Goal: Check status: Check status

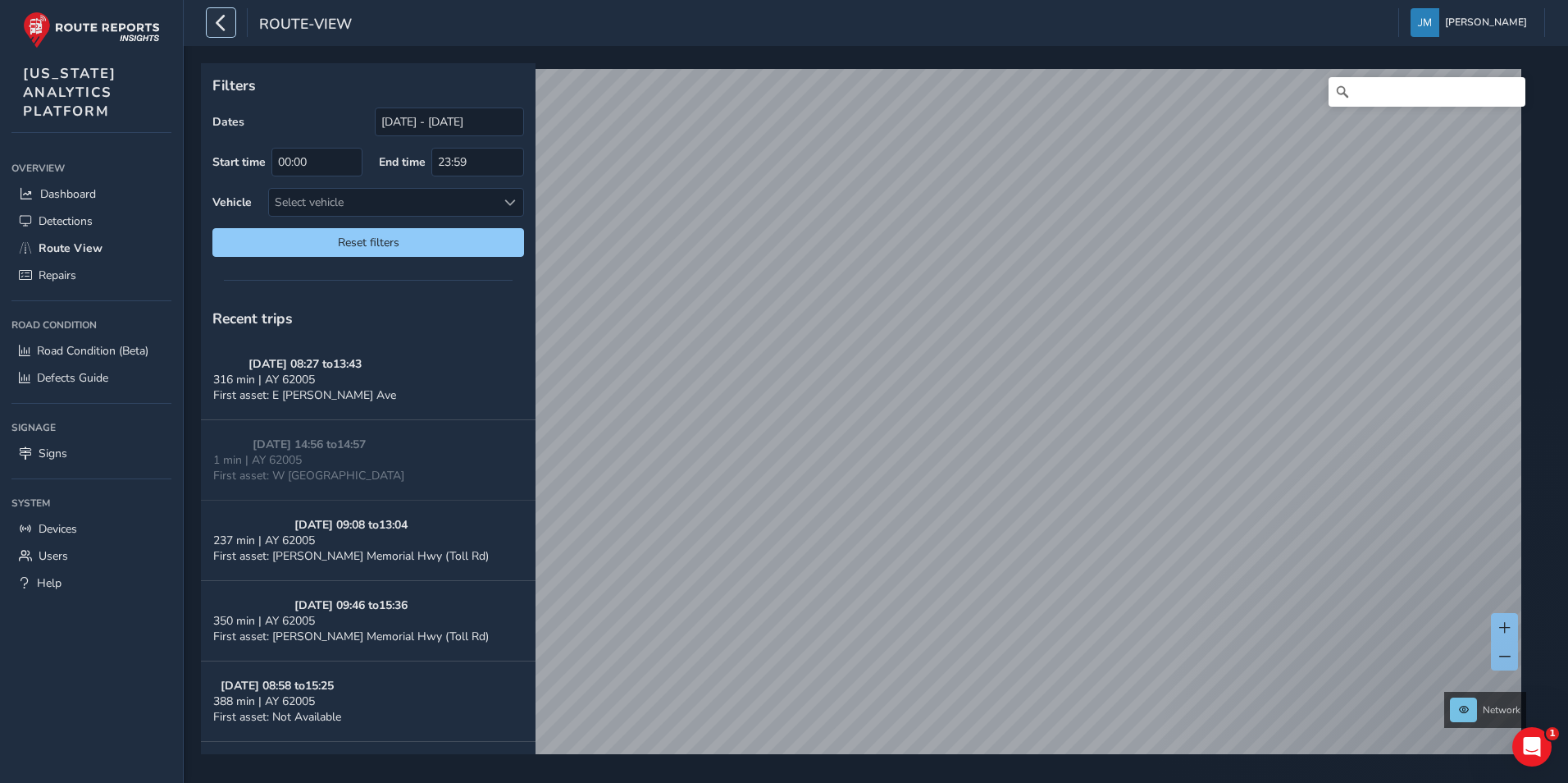
click at [220, 28] on icon "button" at bounding box center [221, 22] width 17 height 28
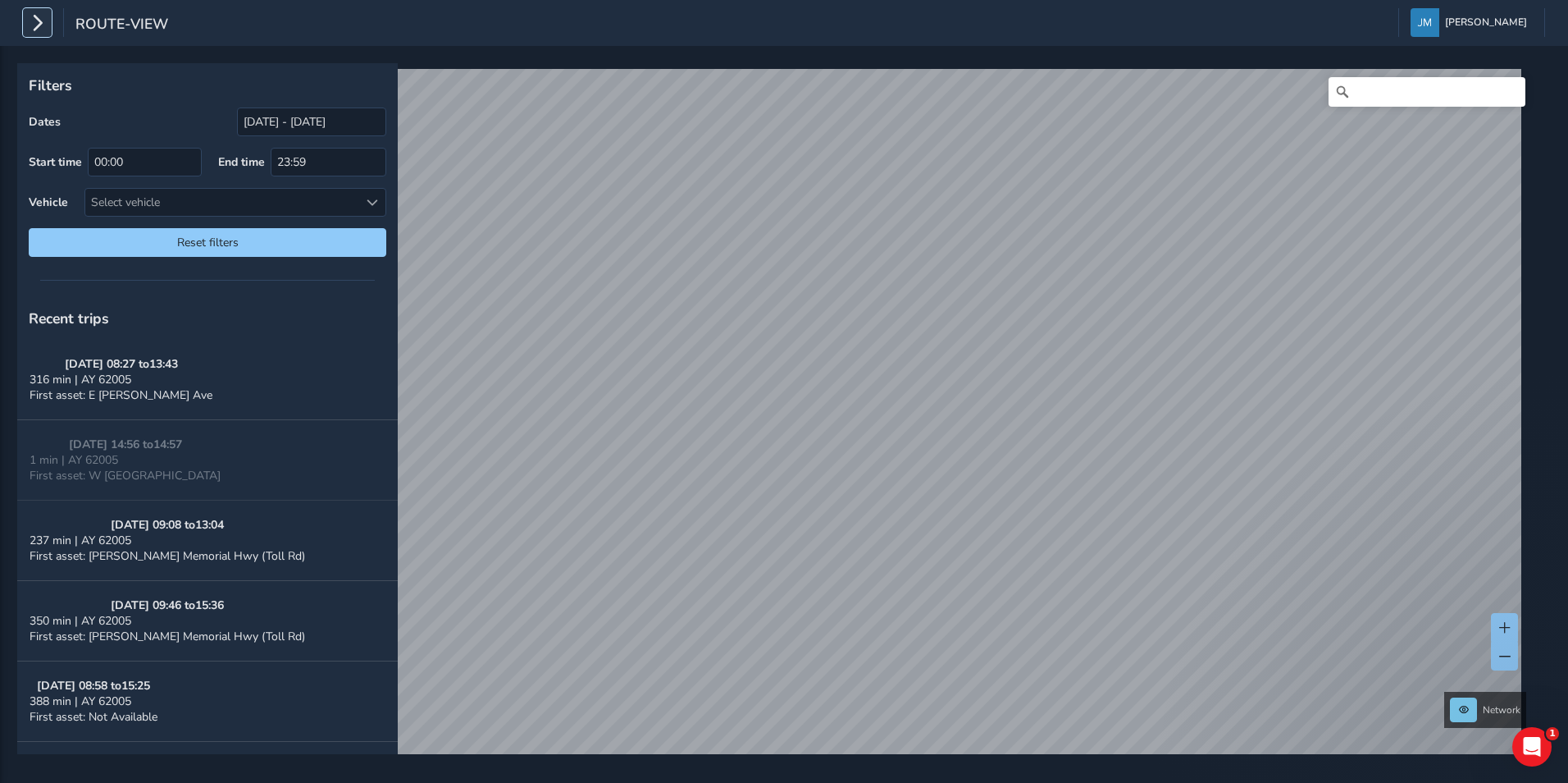
click at [31, 18] on icon "button" at bounding box center [37, 22] width 17 height 28
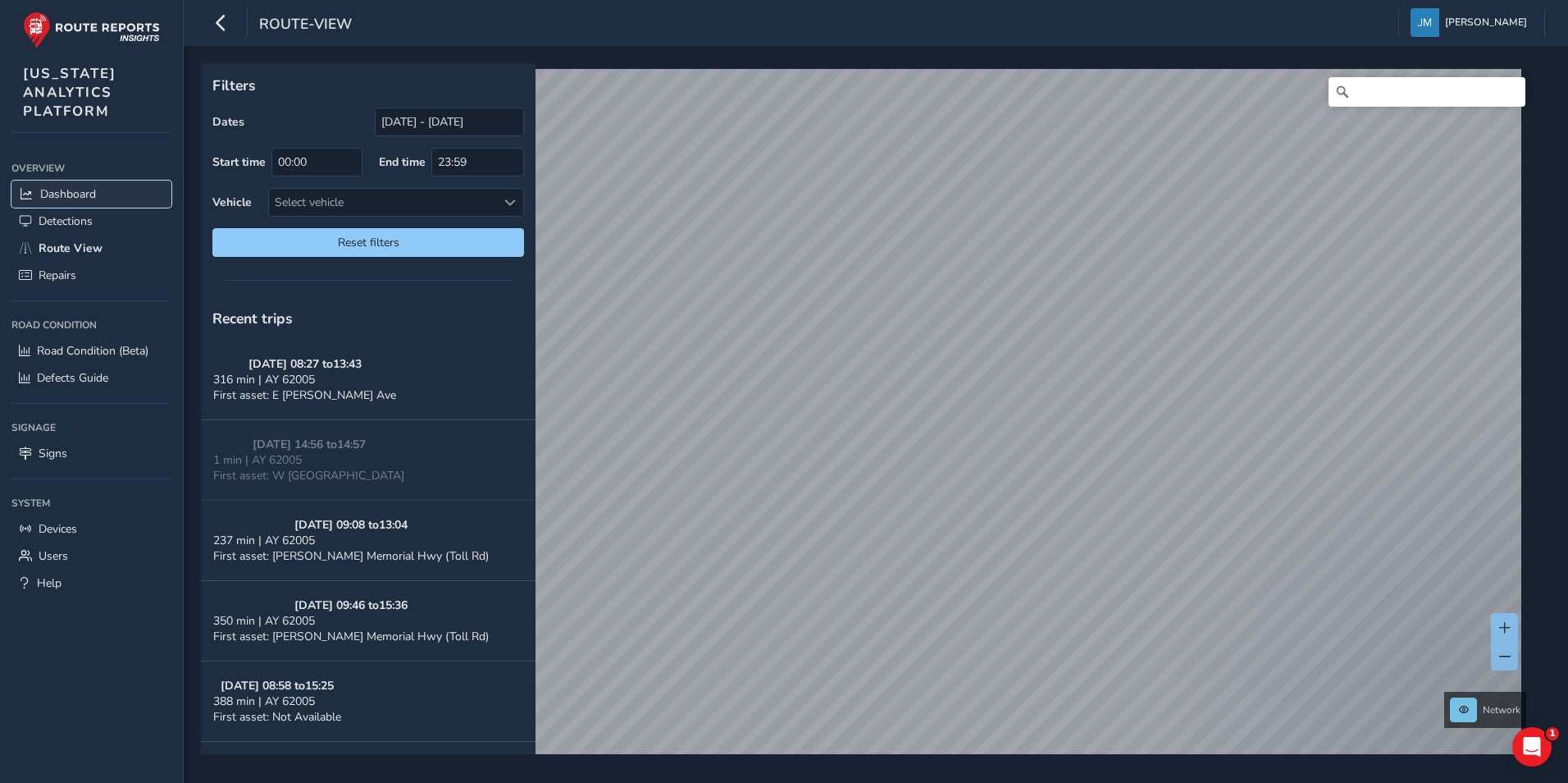
click at [60, 190] on span "Dashboard" at bounding box center [68, 194] width 56 height 15
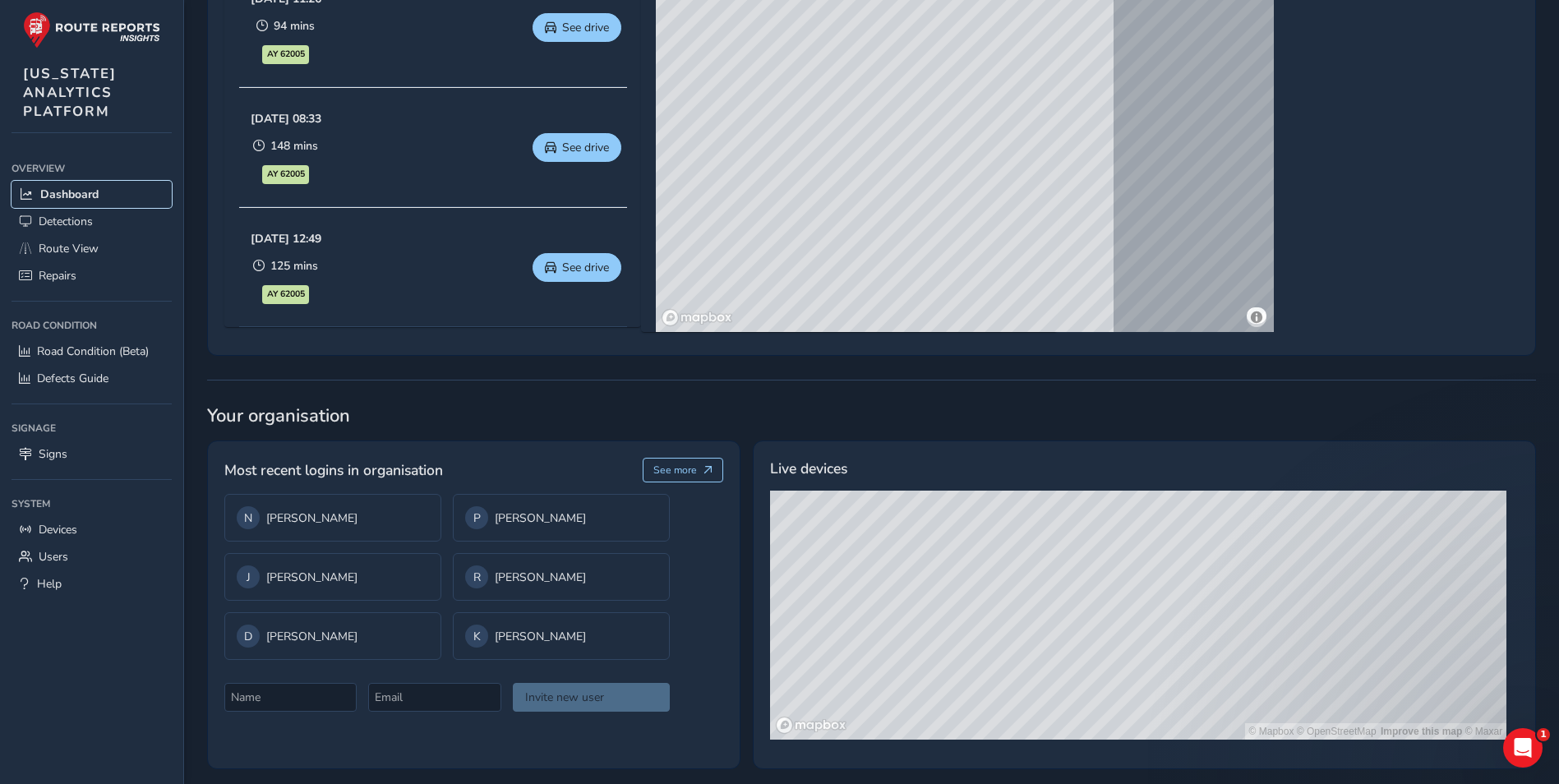
scroll to position [965, 0]
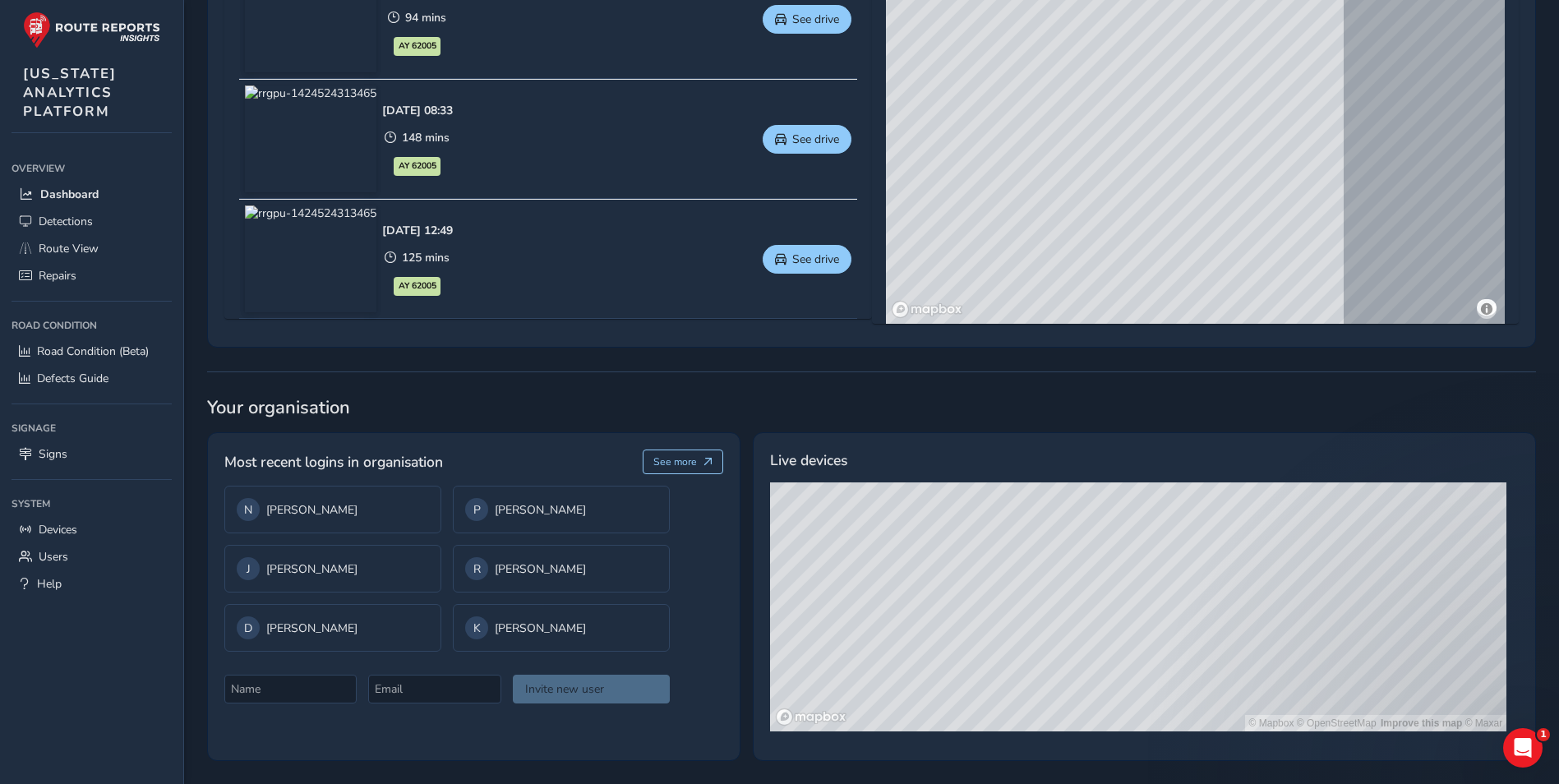
drag, startPoint x: 1160, startPoint y: 665, endPoint x: 1148, endPoint y: 563, distance: 102.7
click at [1148, 563] on div "© Mapbox © OpenStreetMap Improve this map © Maxar" at bounding box center [1139, 607] width 736 height 249
drag, startPoint x: 1178, startPoint y: 594, endPoint x: 1069, endPoint y: 638, distance: 117.5
click at [1069, 637] on div "© Mapbox © OpenStreetMap Improve this map © Maxar" at bounding box center [1139, 607] width 736 height 249
drag, startPoint x: 1067, startPoint y: 594, endPoint x: 1097, endPoint y: 675, distance: 86.4
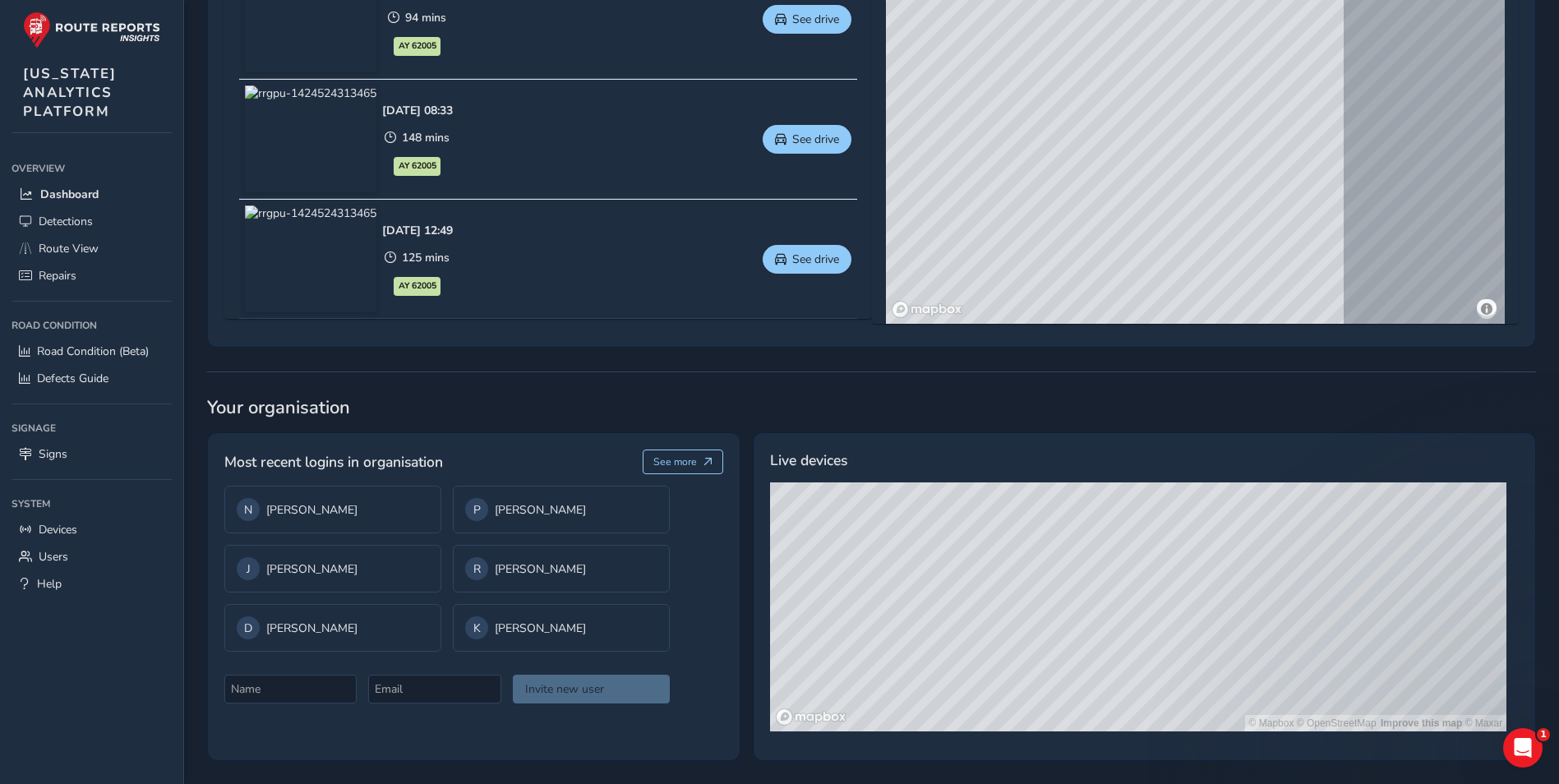
click at [1097, 675] on div "© Mapbox © OpenStreetMap Improve this map © Maxar" at bounding box center [1139, 607] width 736 height 249
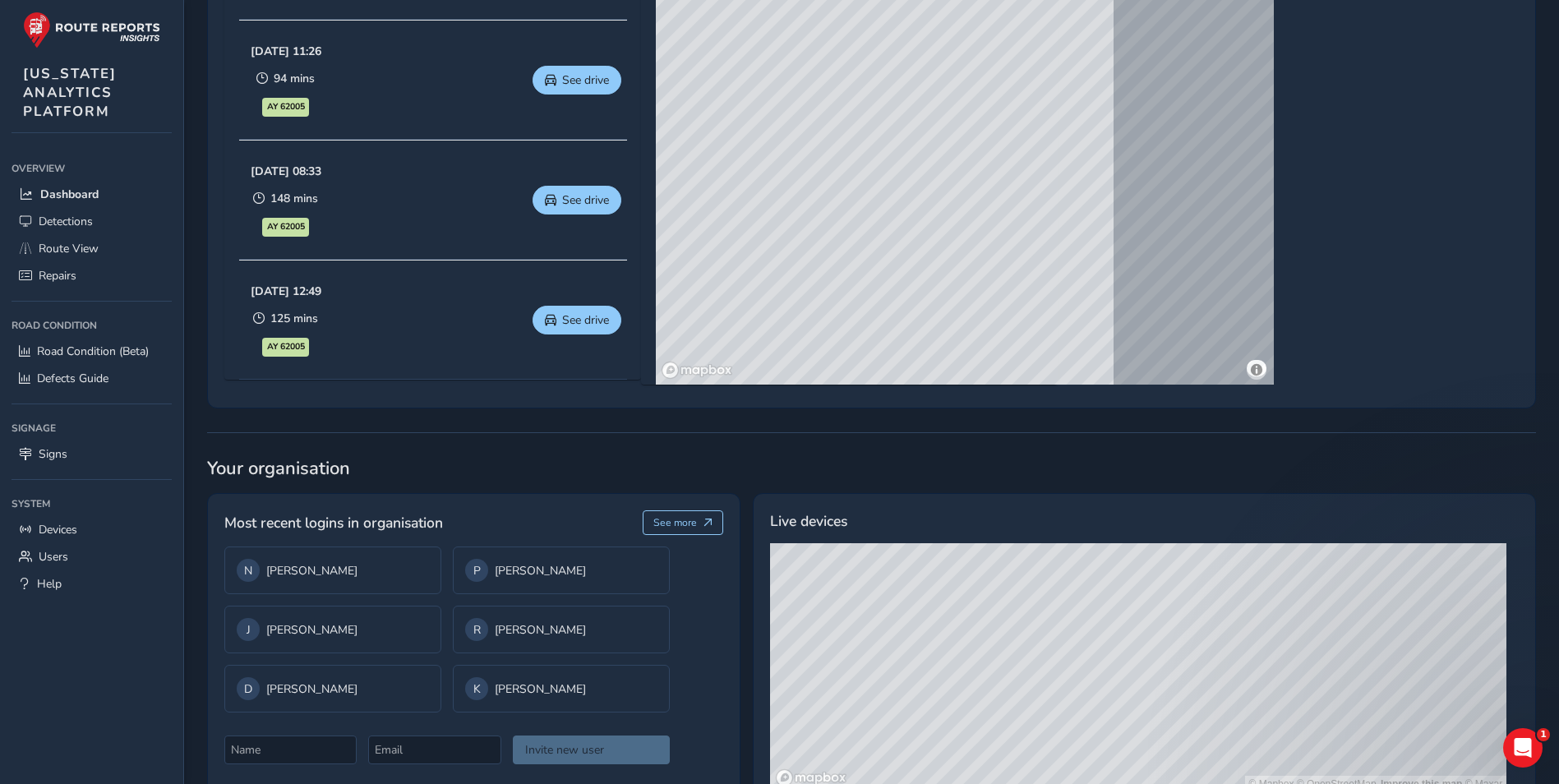
scroll to position [965, 0]
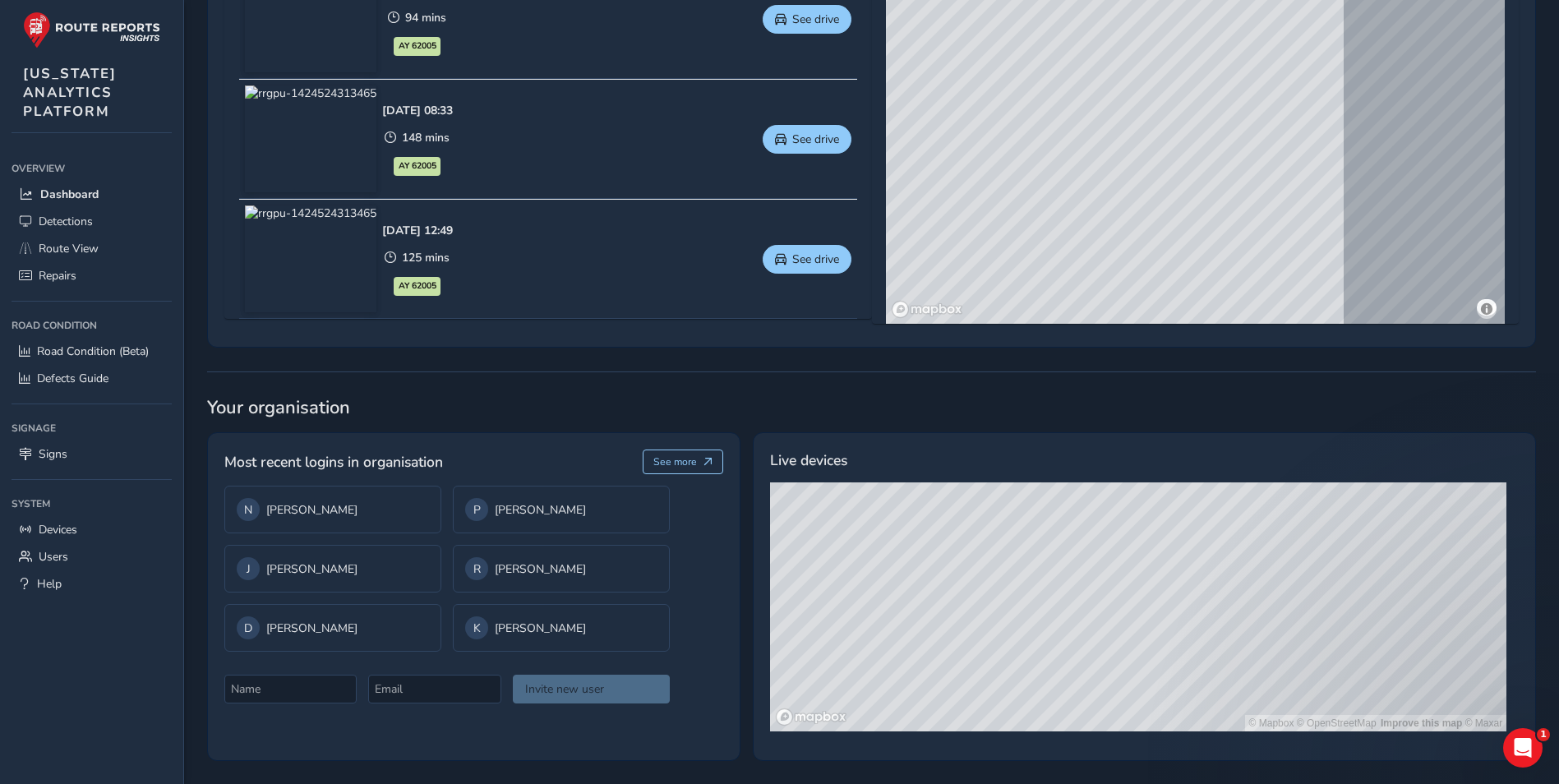
drag, startPoint x: 1120, startPoint y: 690, endPoint x: 1194, endPoint y: 555, distance: 154.0
click at [1194, 555] on div "© Mapbox © OpenStreetMap Improve this map © Maxar" at bounding box center [1139, 607] width 736 height 249
click at [89, 526] on link "Devices" at bounding box center [91, 530] width 160 height 28
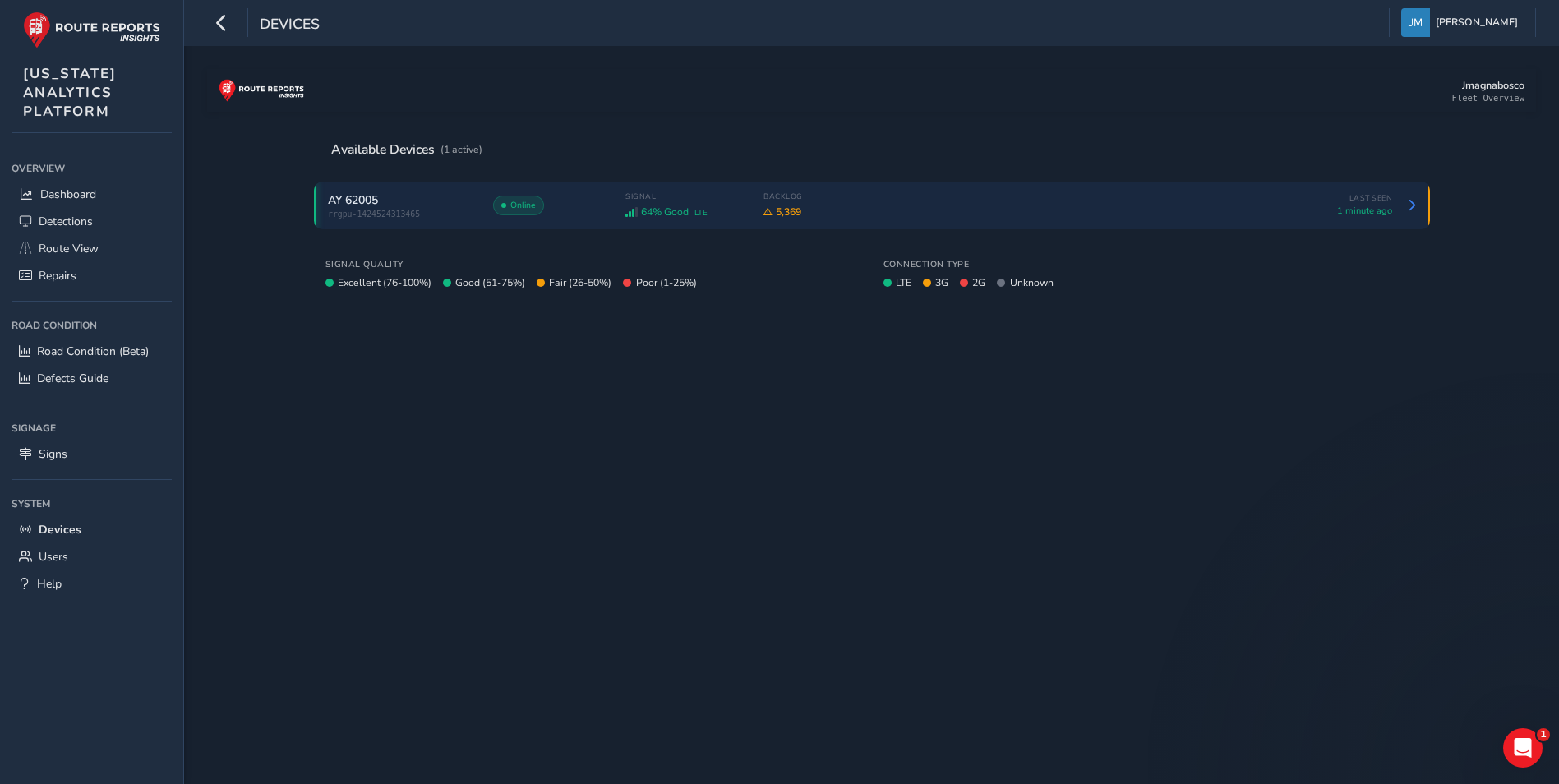
click at [450, 200] on div "AY 62005" at bounding box center [402, 200] width 148 height 15
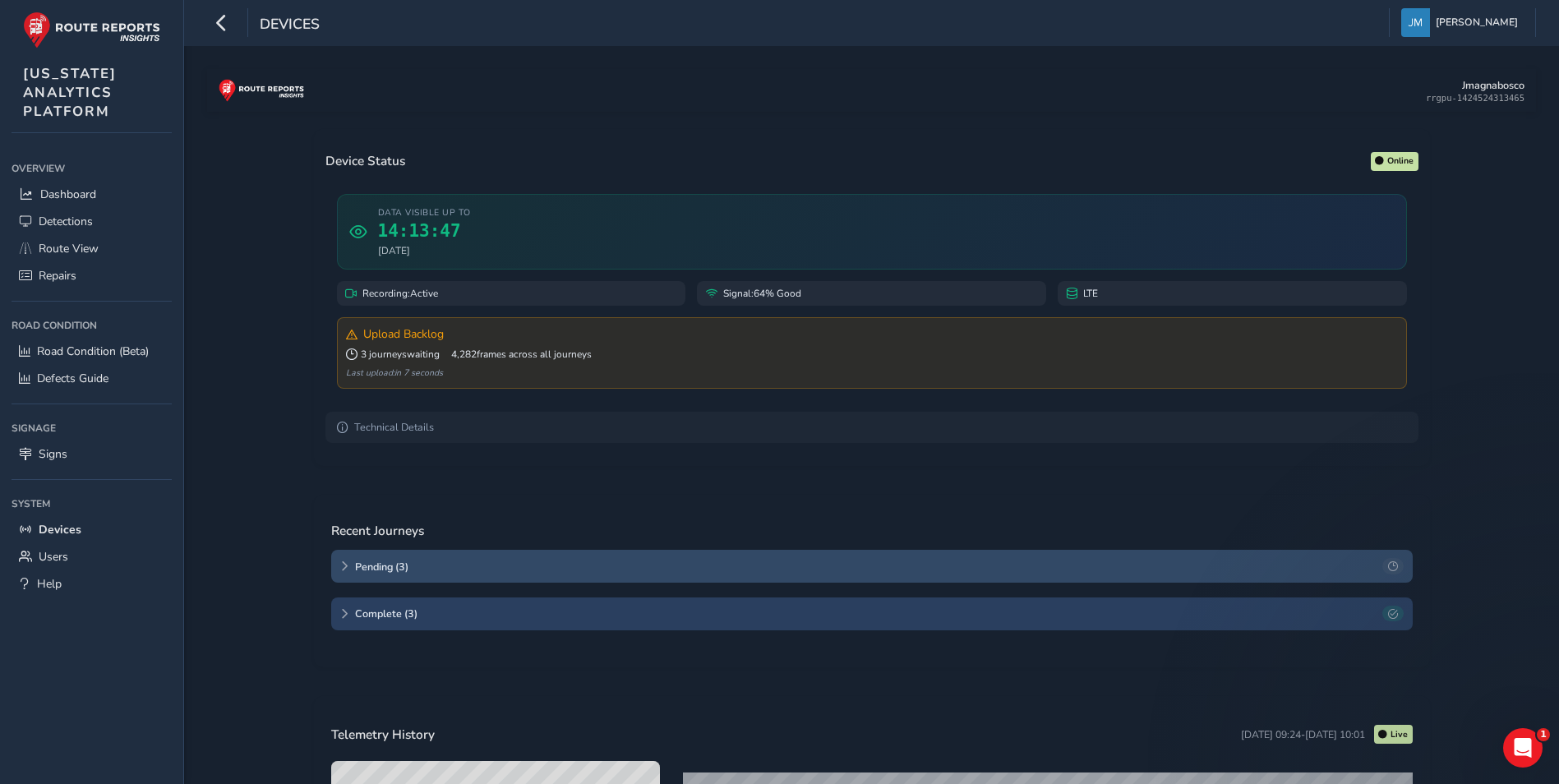
click at [432, 574] on div "Pending ( 3 )" at bounding box center [872, 566] width 1082 height 33
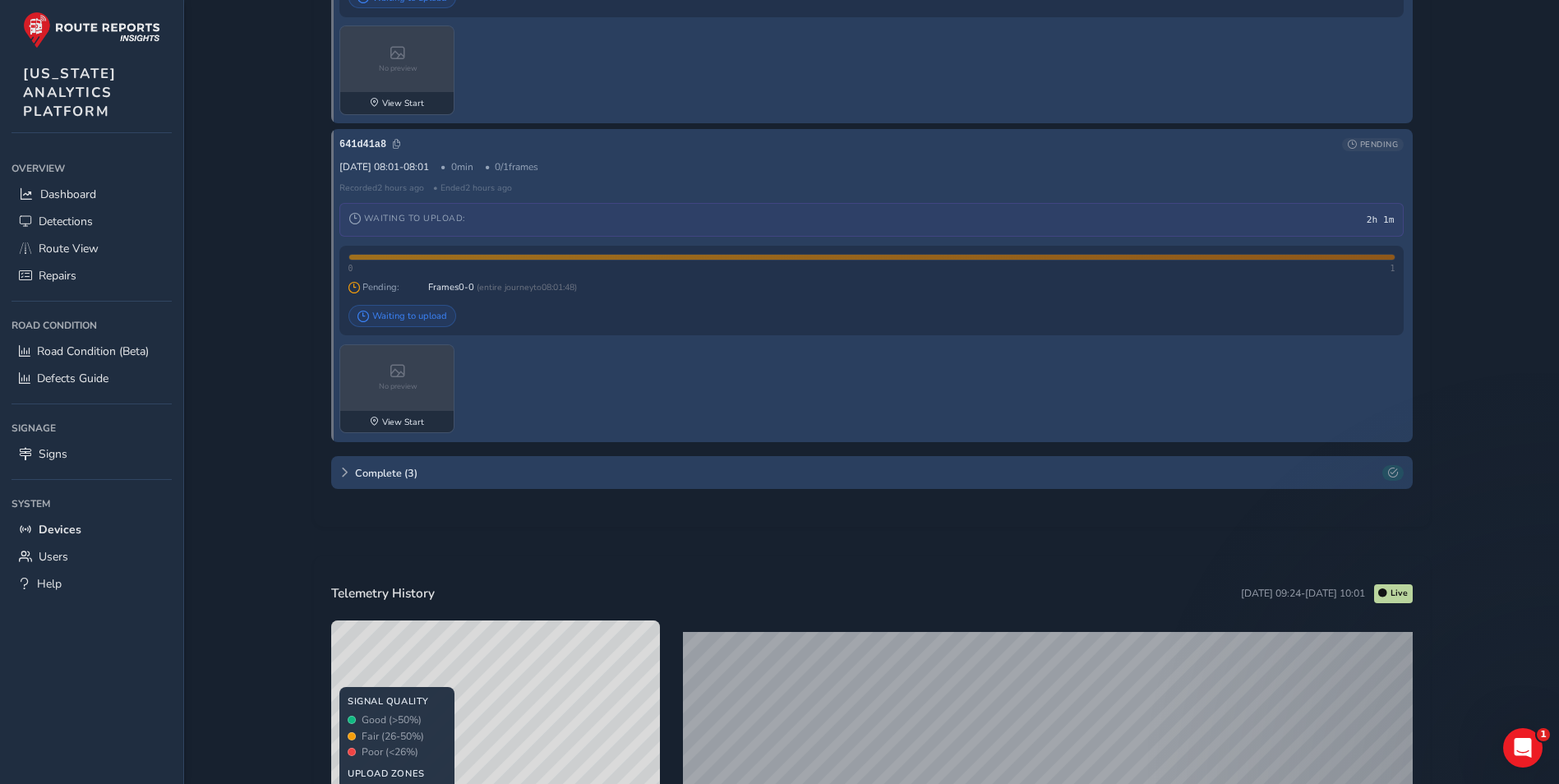
scroll to position [1068, 0]
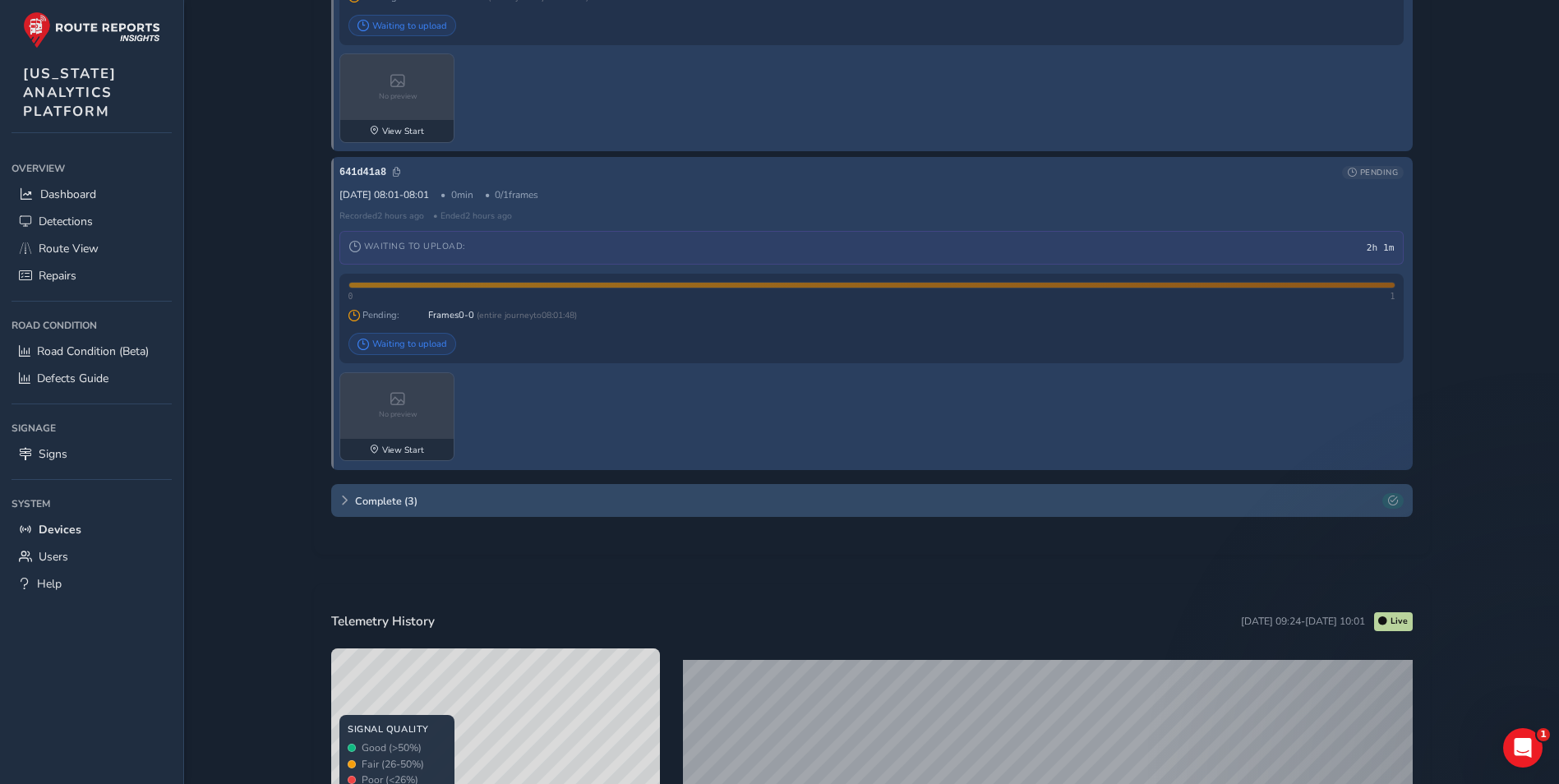
click at [488, 498] on span "Complete ( 3 )" at bounding box center [866, 500] width 1022 height 14
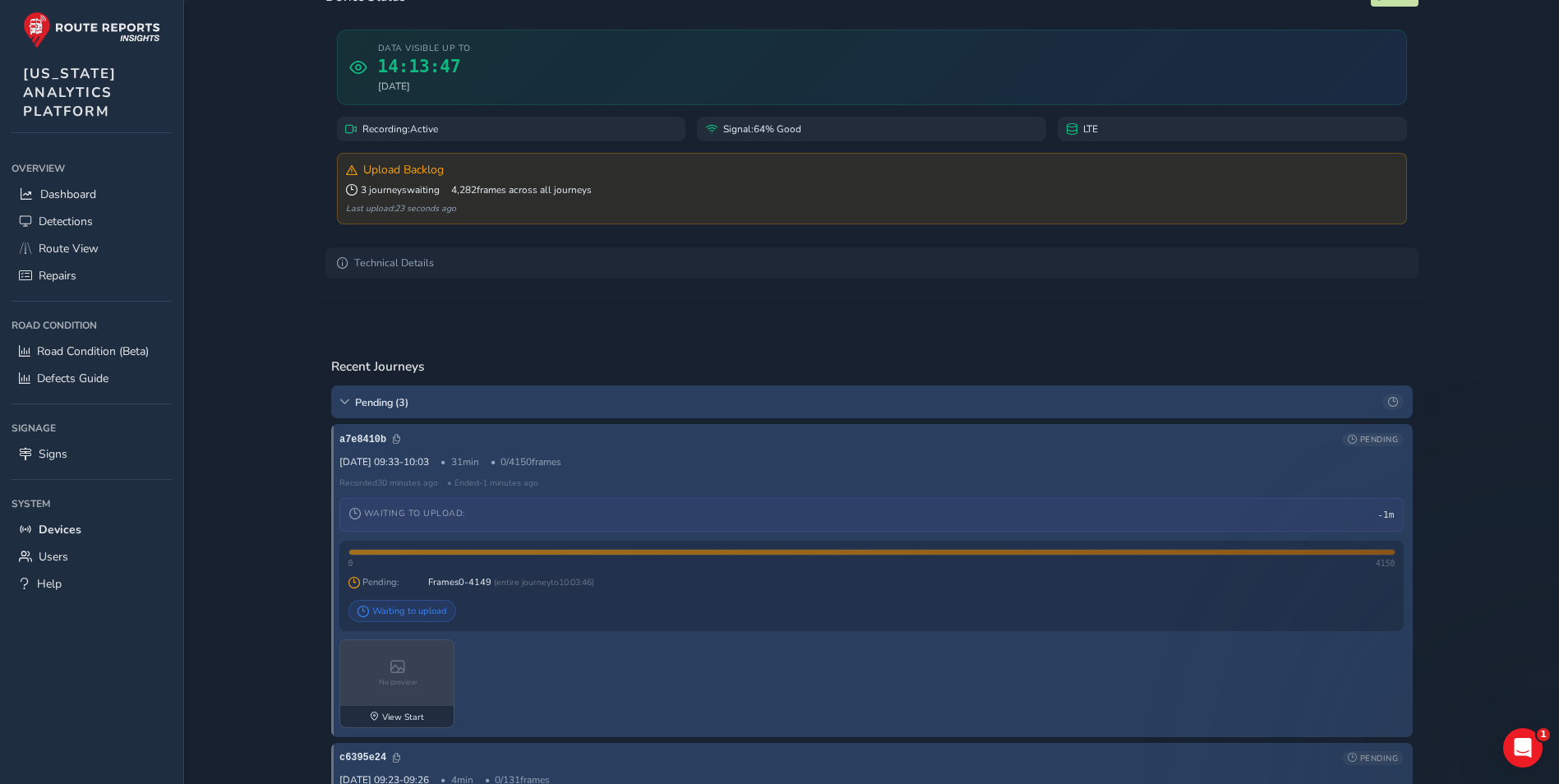
scroll to position [0, 0]
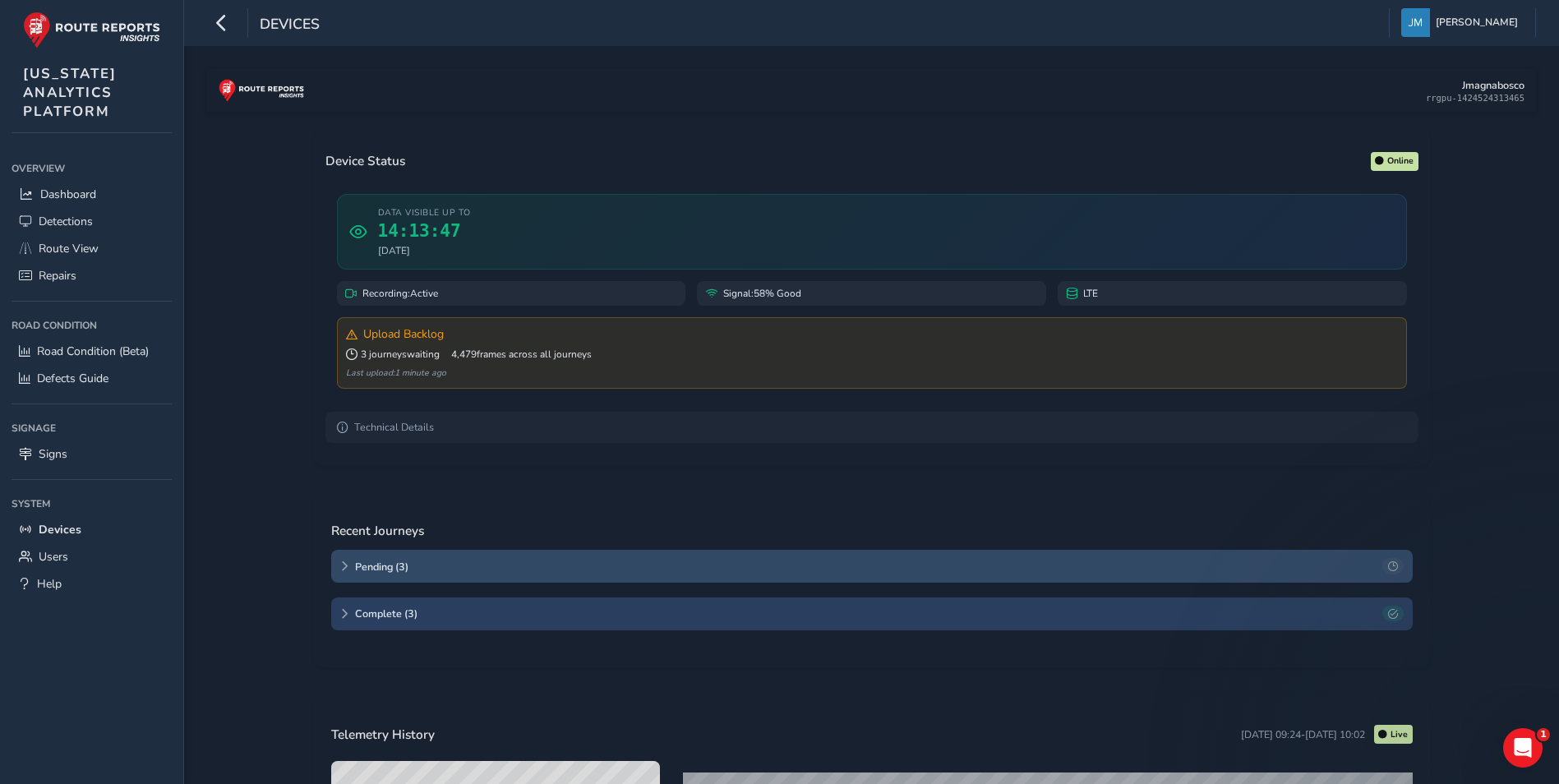
click at [474, 559] on div "Pending ( 3 )" at bounding box center [872, 566] width 1082 height 33
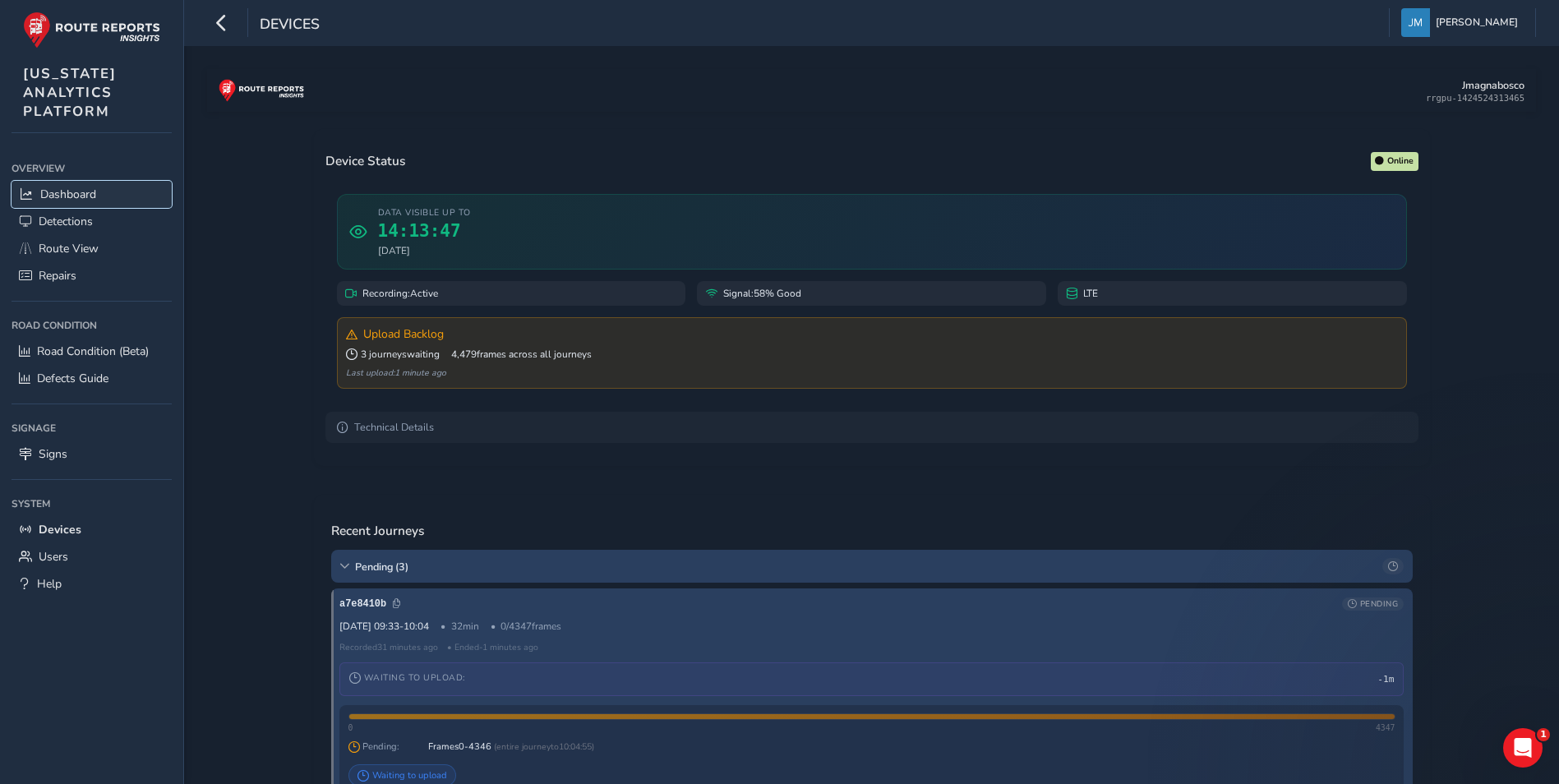
click at [107, 193] on link "Dashboard" at bounding box center [91, 194] width 160 height 28
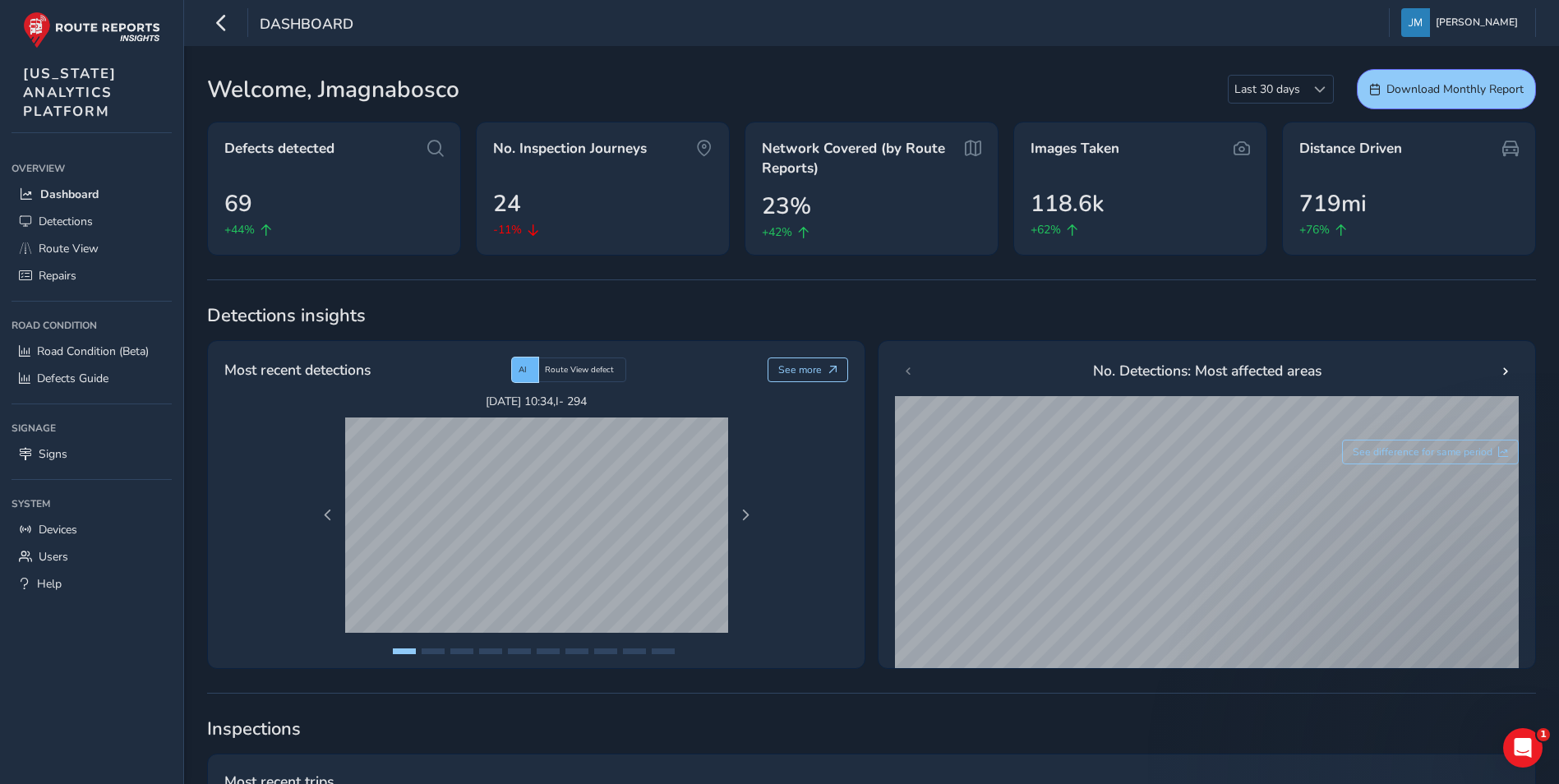
click at [527, 364] on span "AI" at bounding box center [523, 369] width 9 height 11
click at [746, 513] on span "Next Page" at bounding box center [745, 515] width 11 height 11
click at [746, 513] on span "Next Page" at bounding box center [745, 515] width 11 height 11
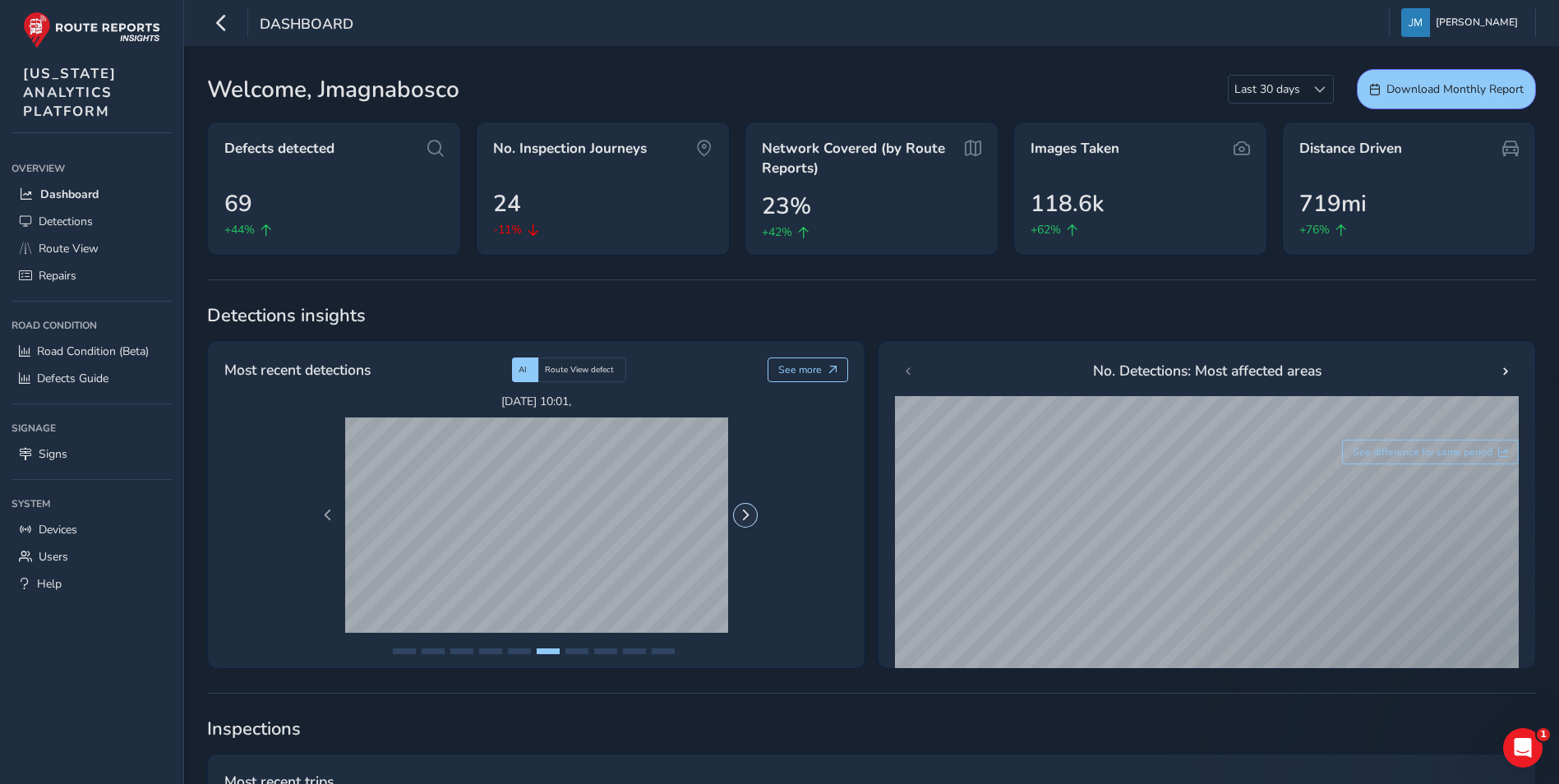
click at [746, 513] on span "Next Page" at bounding box center [745, 515] width 11 height 11
click at [745, 513] on span "Next Page" at bounding box center [745, 515] width 11 height 11
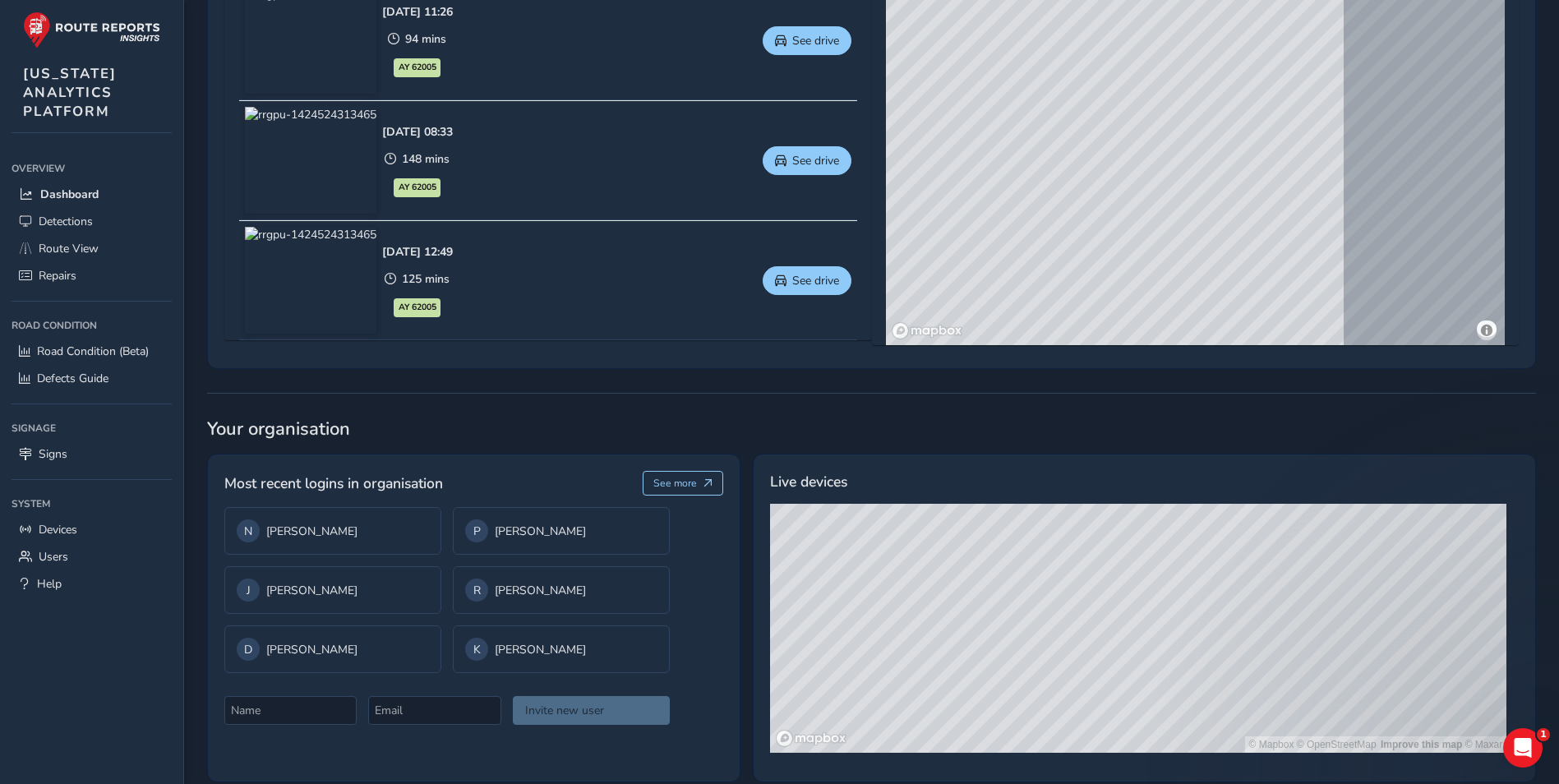
scroll to position [965, 0]
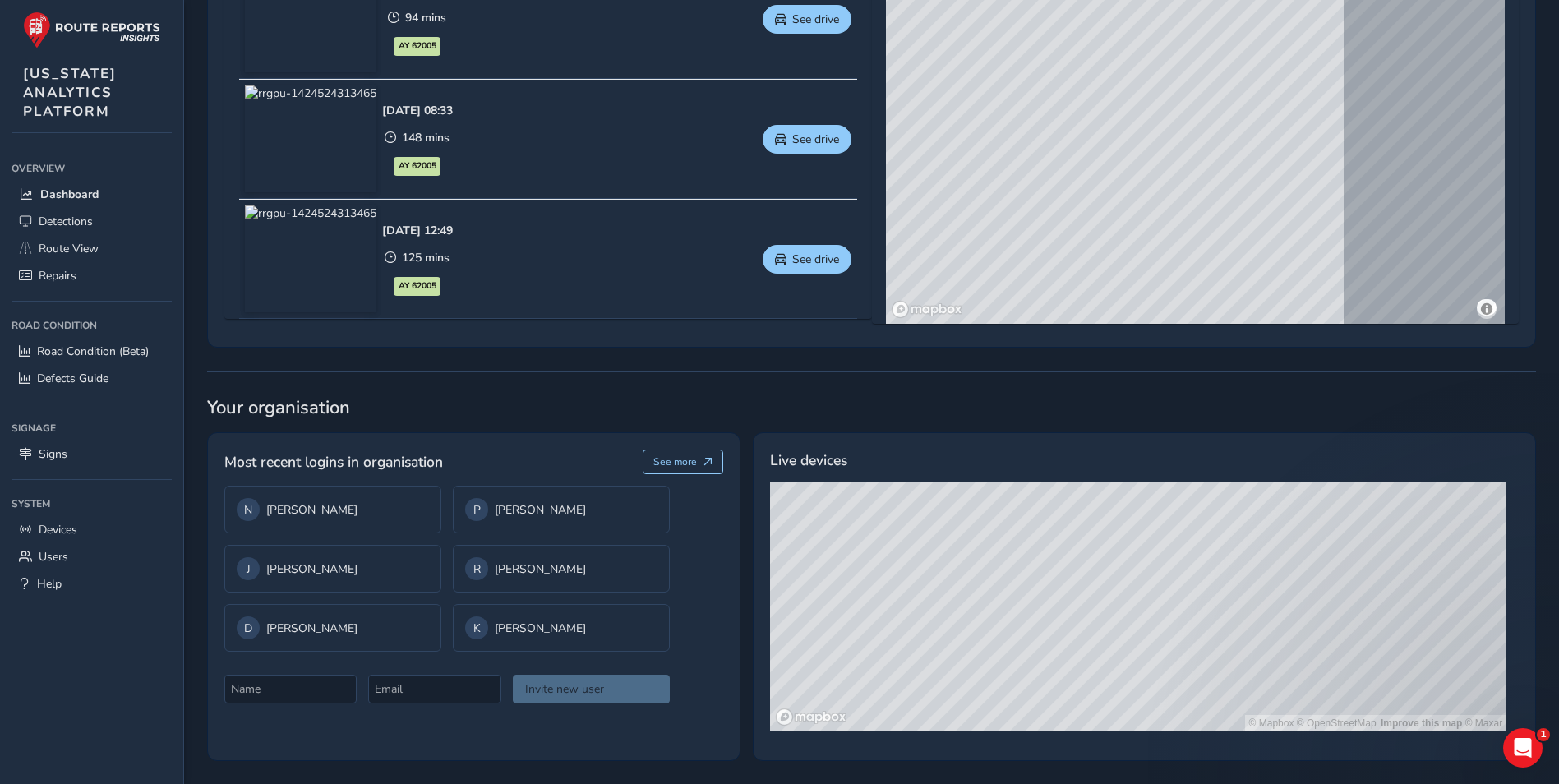
drag, startPoint x: 1161, startPoint y: 683, endPoint x: 1124, endPoint y: 524, distance: 163.2
click at [1124, 524] on div "© Mapbox © OpenStreetMap Improve this map © Maxar" at bounding box center [1139, 607] width 736 height 249
drag, startPoint x: 1014, startPoint y: 540, endPoint x: 1053, endPoint y: 644, distance: 111.1
click at [1053, 644] on div "© Mapbox © OpenStreetMap Improve this map © Maxar" at bounding box center [1139, 607] width 736 height 249
drag, startPoint x: 1077, startPoint y: 536, endPoint x: 1079, endPoint y: 725, distance: 189.0
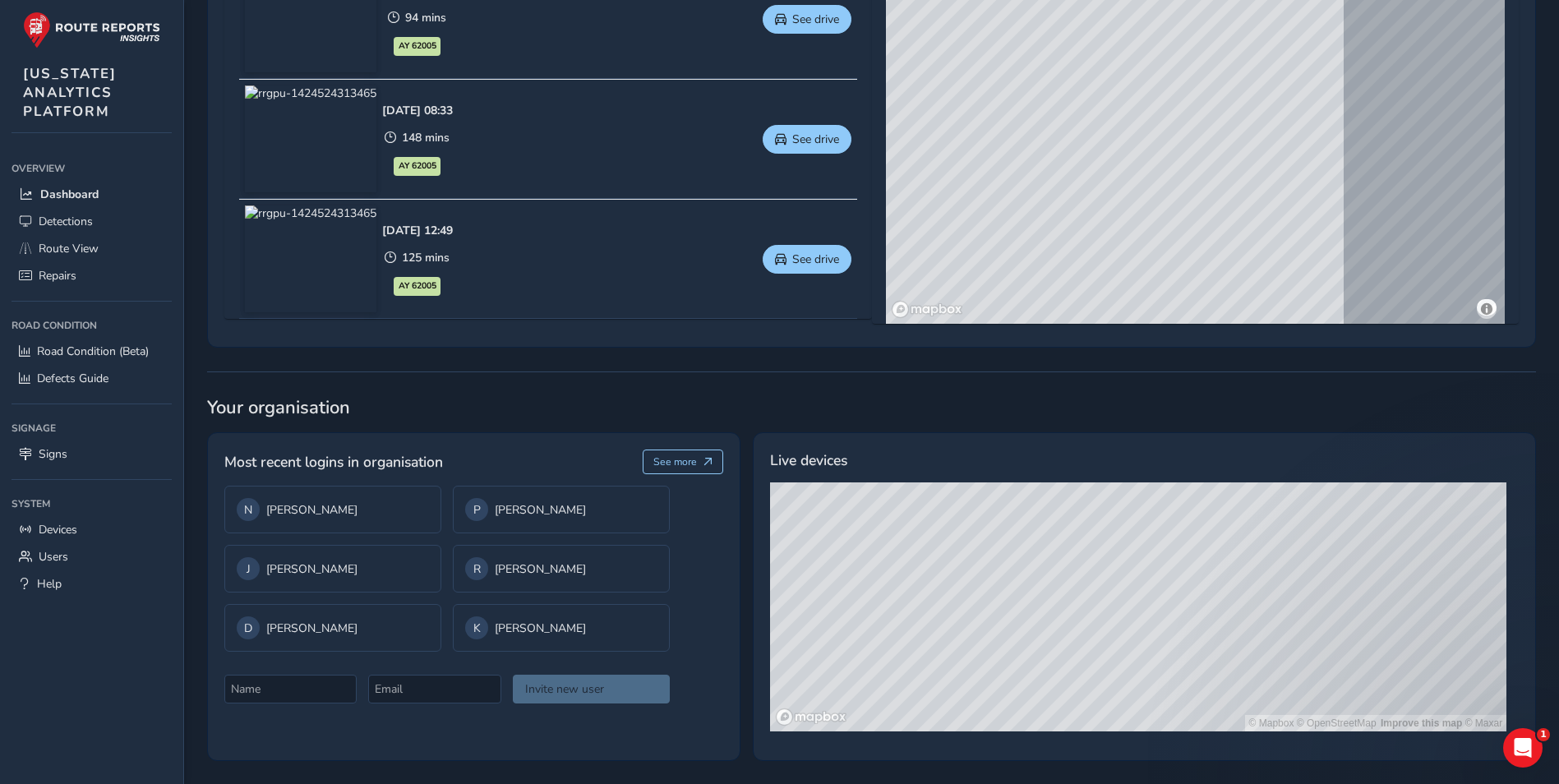
click at [1079, 725] on div "© Mapbox © OpenStreetMap Improve this map © Maxar" at bounding box center [1139, 607] width 736 height 249
drag, startPoint x: 1040, startPoint y: 541, endPoint x: 936, endPoint y: 616, distance: 128.2
click at [1017, 679] on div "© Mapbox © OpenStreetMap Improve this map © Maxar" at bounding box center [1139, 607] width 736 height 249
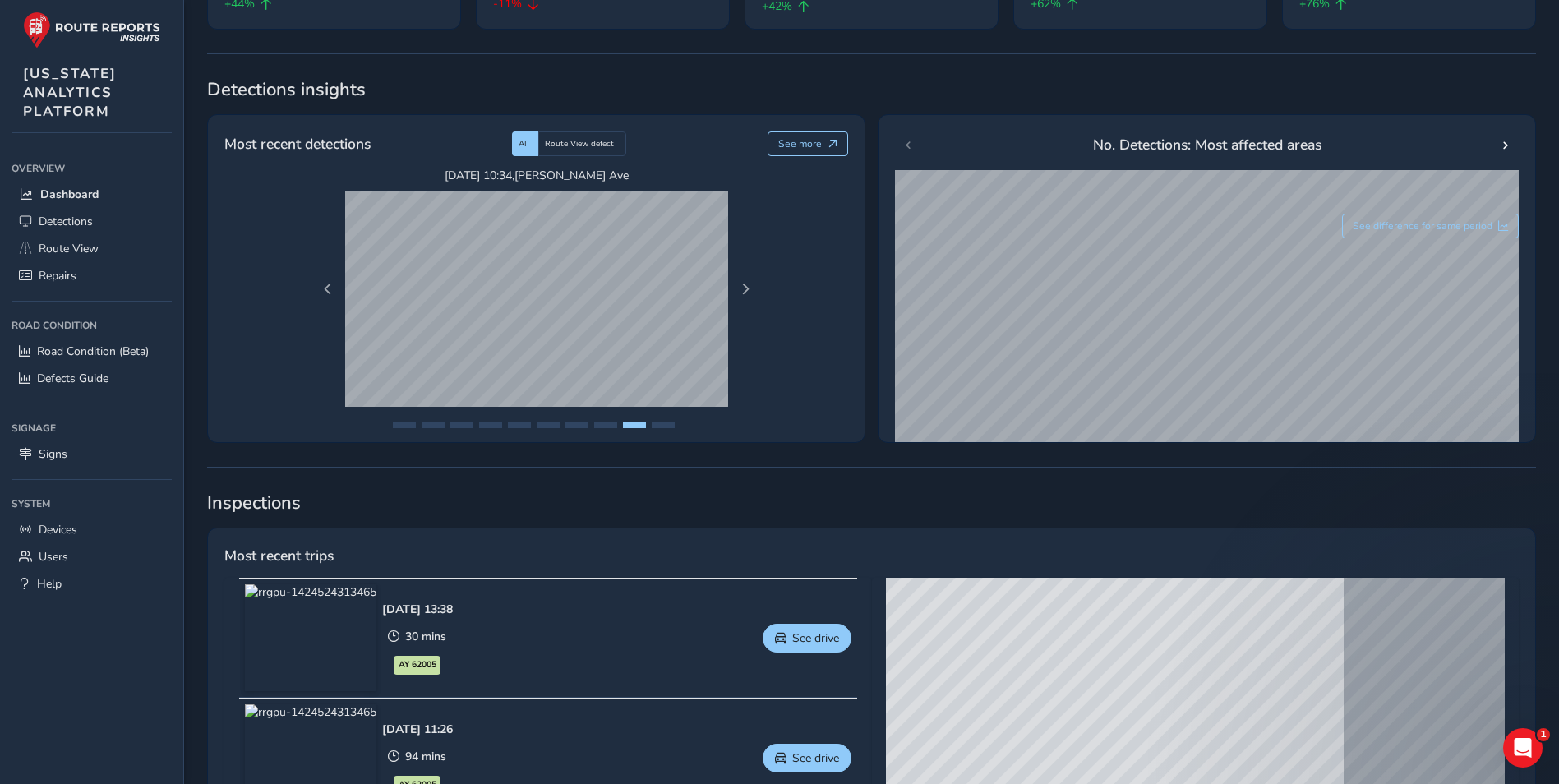
scroll to position [225, 0]
click at [115, 228] on link "Detections" at bounding box center [91, 222] width 160 height 28
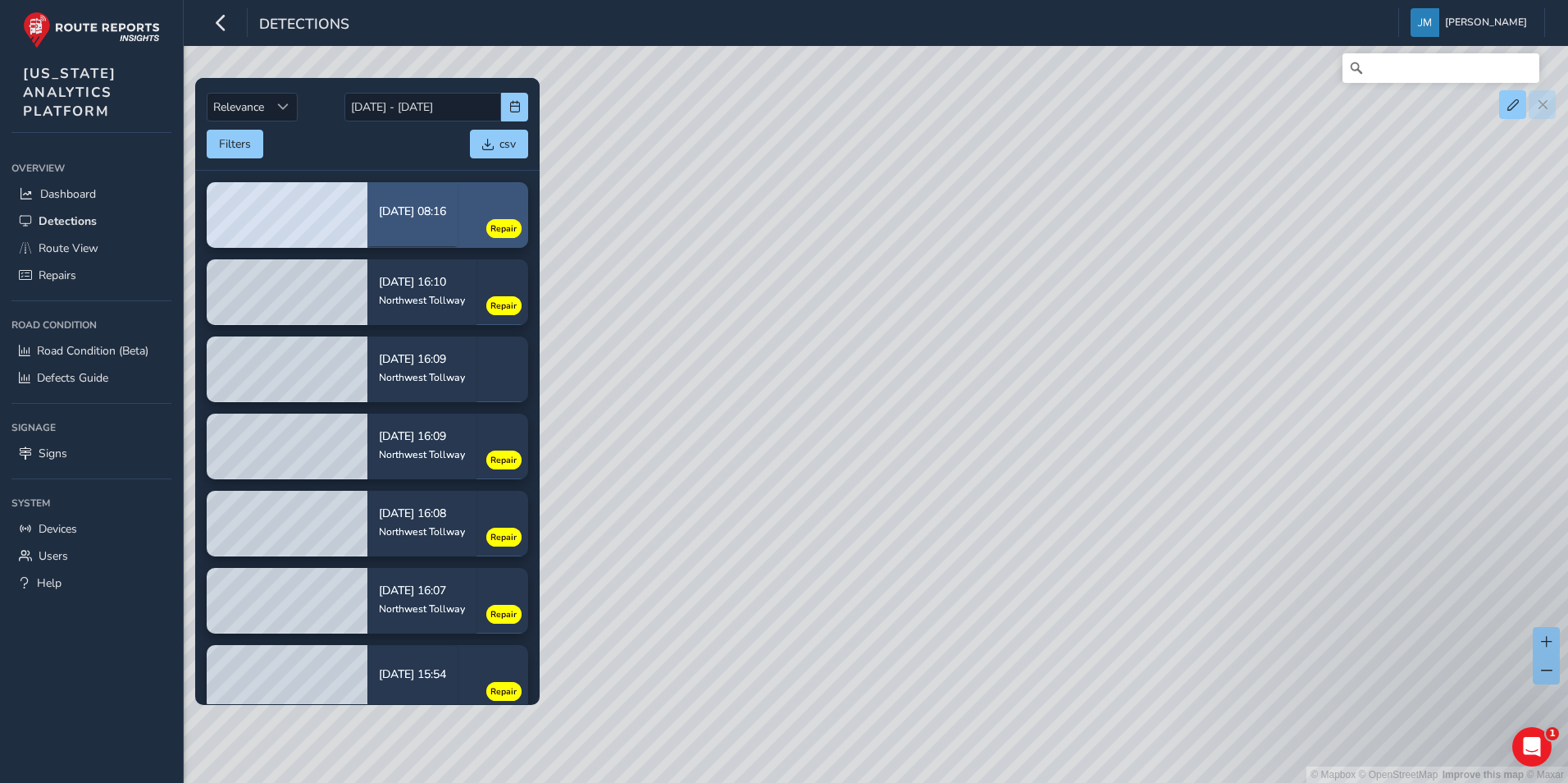
click at [433, 227] on div "[DATE] 08:16" at bounding box center [413, 215] width 67 height 40
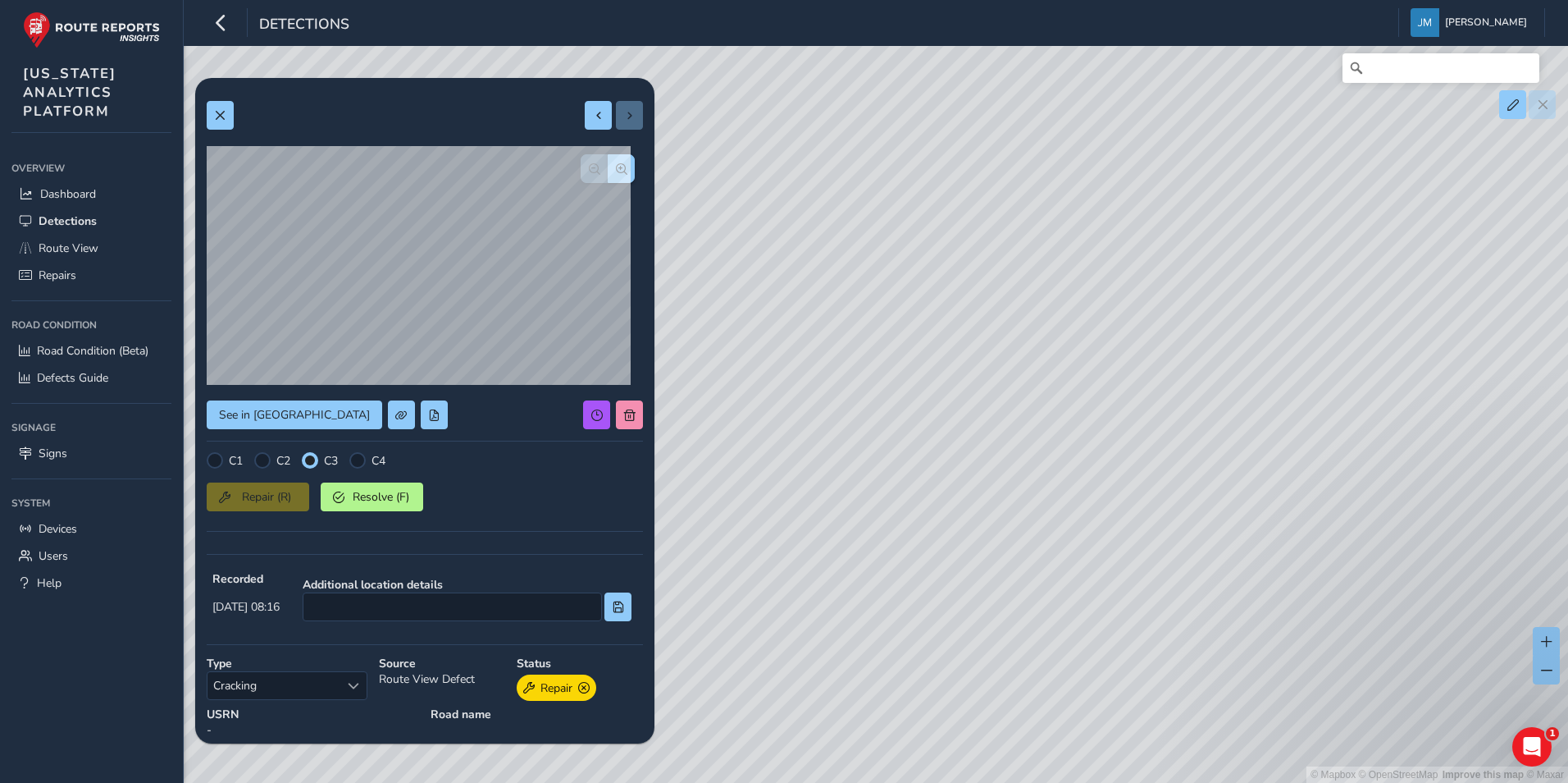
click at [242, 120] on div at bounding box center [425, 115] width 436 height 28
click at [232, 119] on button at bounding box center [221, 115] width 27 height 28
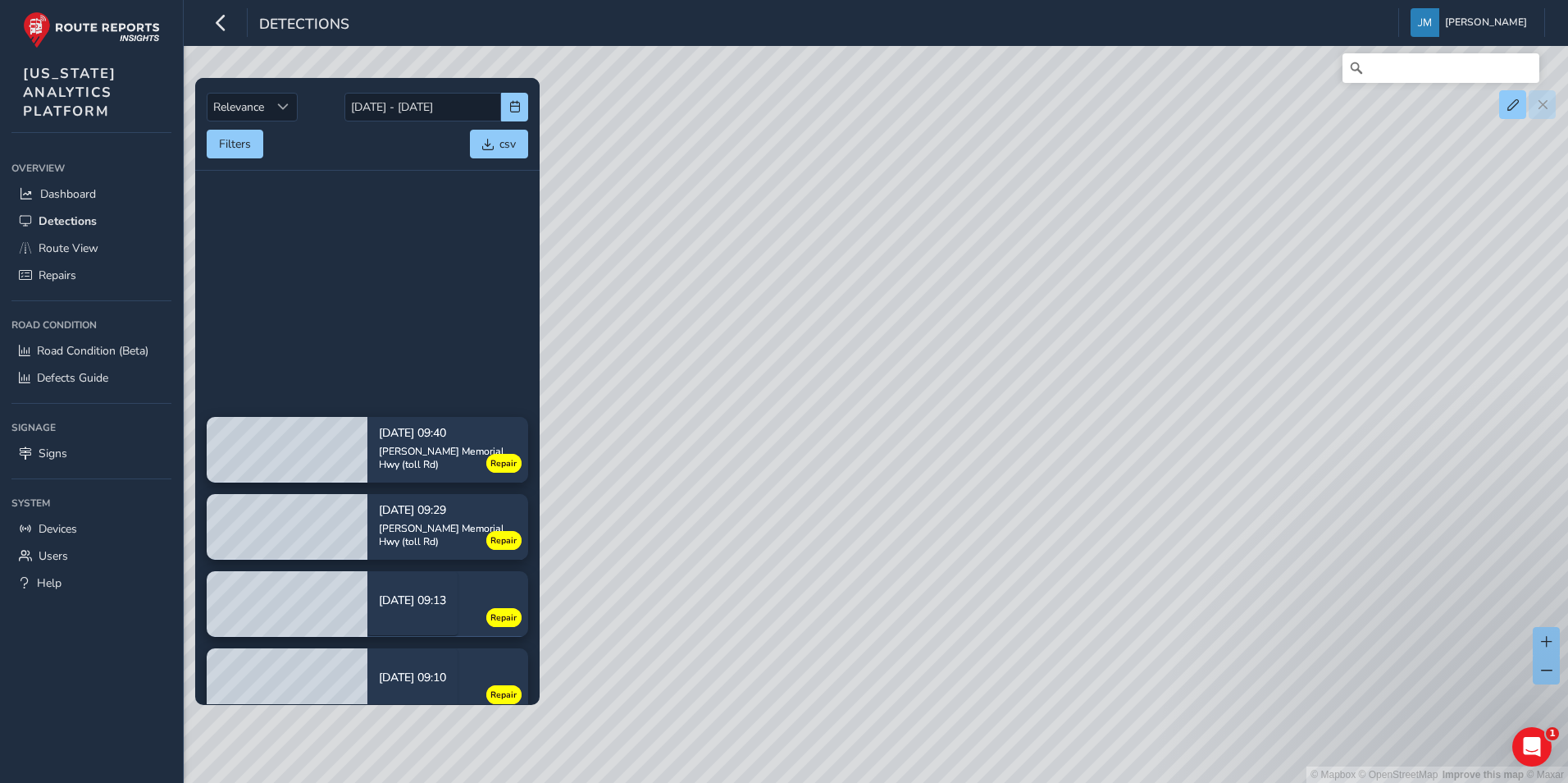
scroll to position [12603, 0]
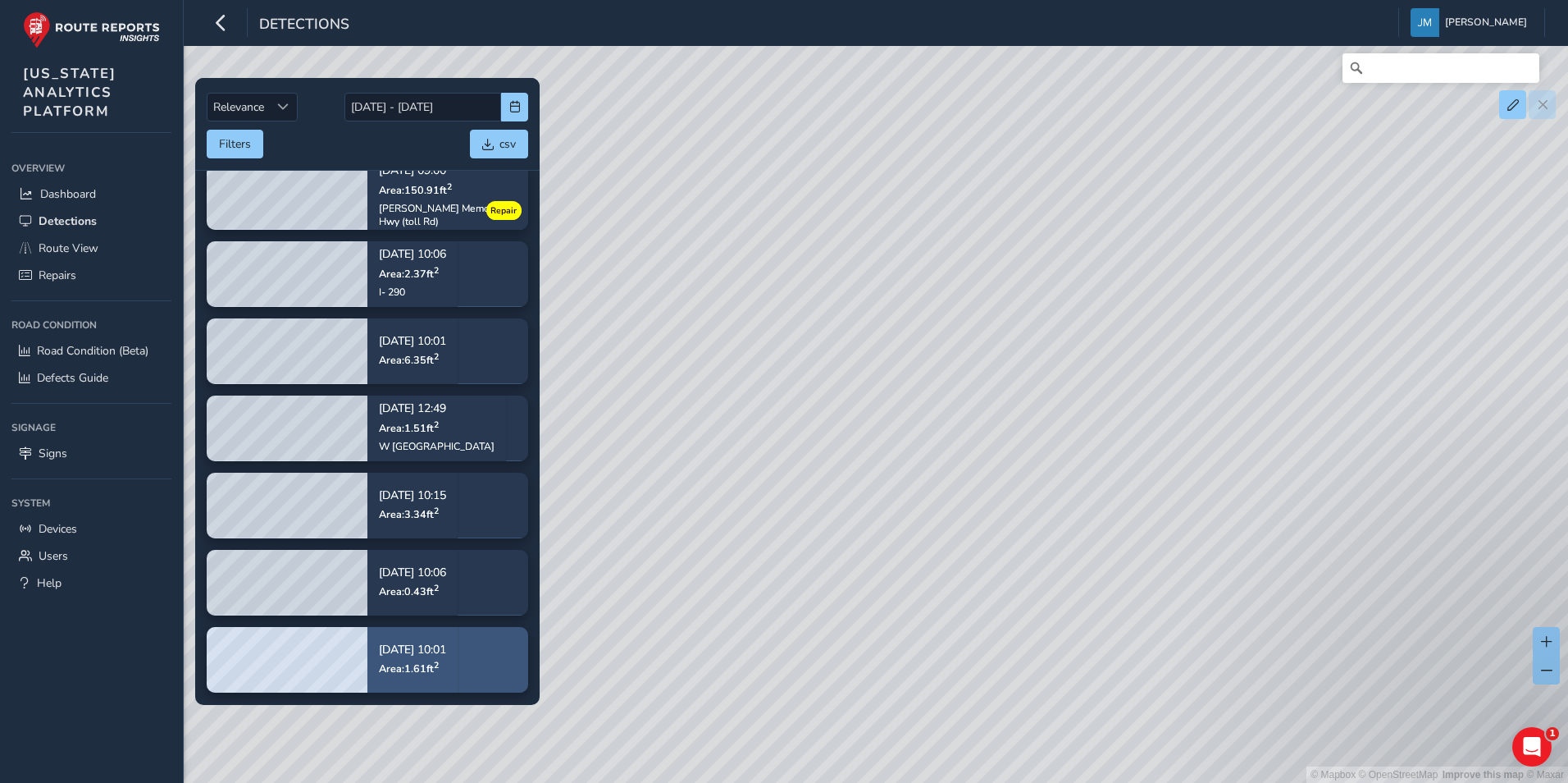
click at [457, 638] on div "[DATE] 10:01 Area: 1.61 ft 2" at bounding box center [412, 659] width 90 height 76
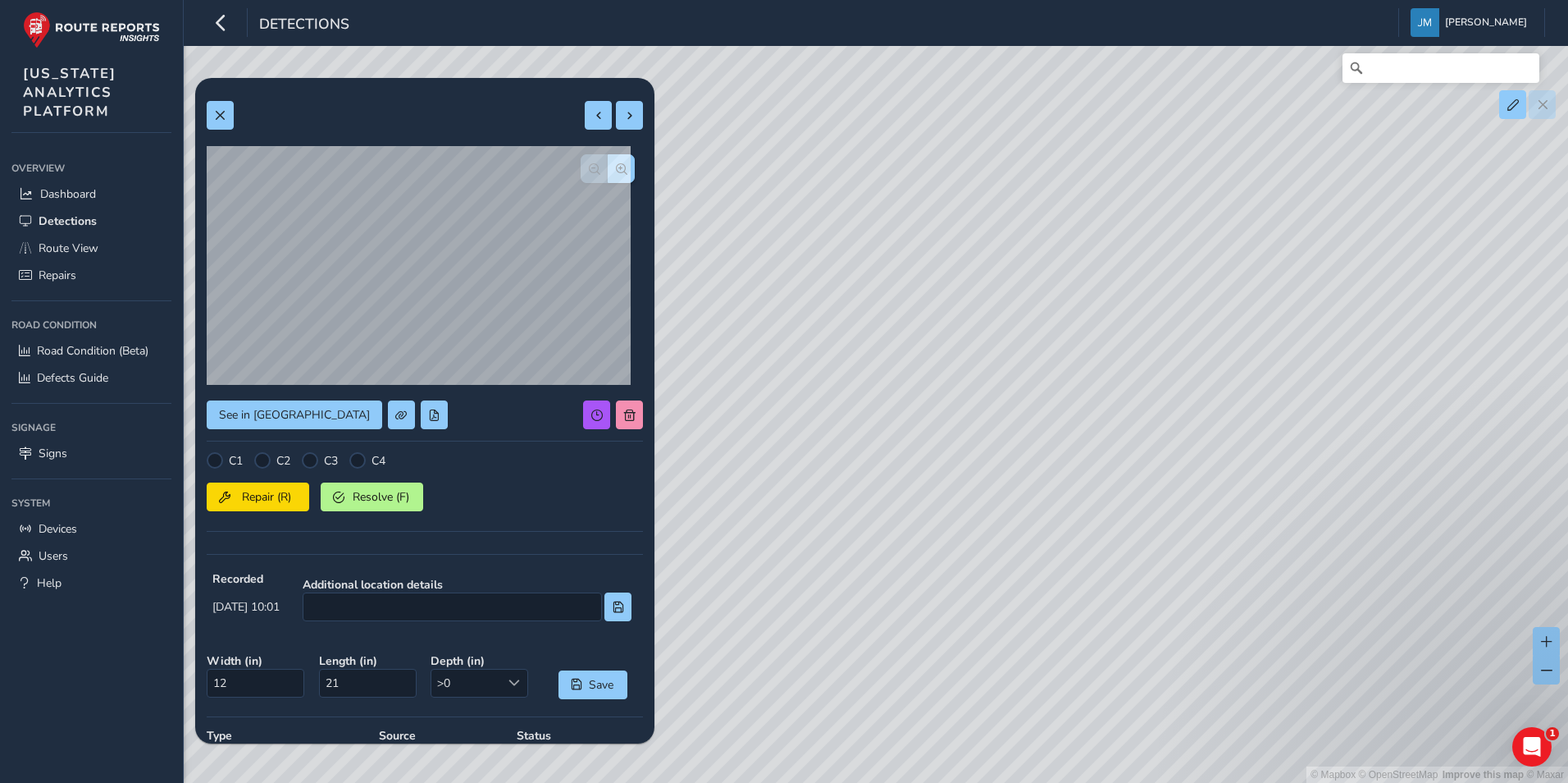
drag, startPoint x: 969, startPoint y: 570, endPoint x: 1039, endPoint y: 298, distance: 280.9
click at [1039, 298] on div "© Mapbox © OpenStreetMap Improve this map © Maxar" at bounding box center [784, 392] width 1568 height 783
click at [227, 115] on button at bounding box center [221, 115] width 27 height 28
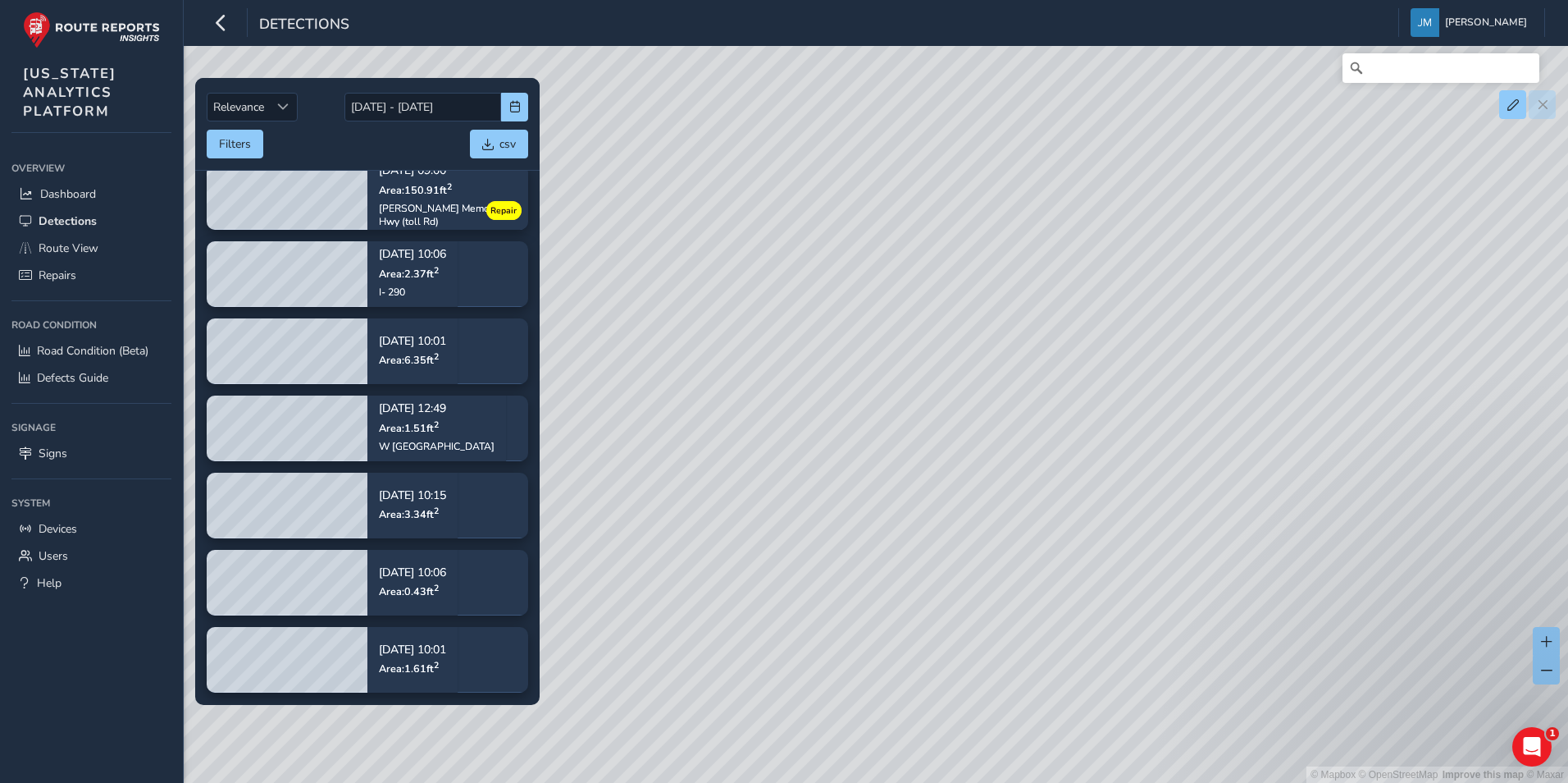
drag, startPoint x: 1081, startPoint y: 581, endPoint x: 960, endPoint y: 313, distance: 294.0
click at [967, 330] on div "© Mapbox © OpenStreetMap Improve this map © Maxar" at bounding box center [784, 392] width 1568 height 783
click at [70, 215] on span "Detections" at bounding box center [68, 221] width 58 height 15
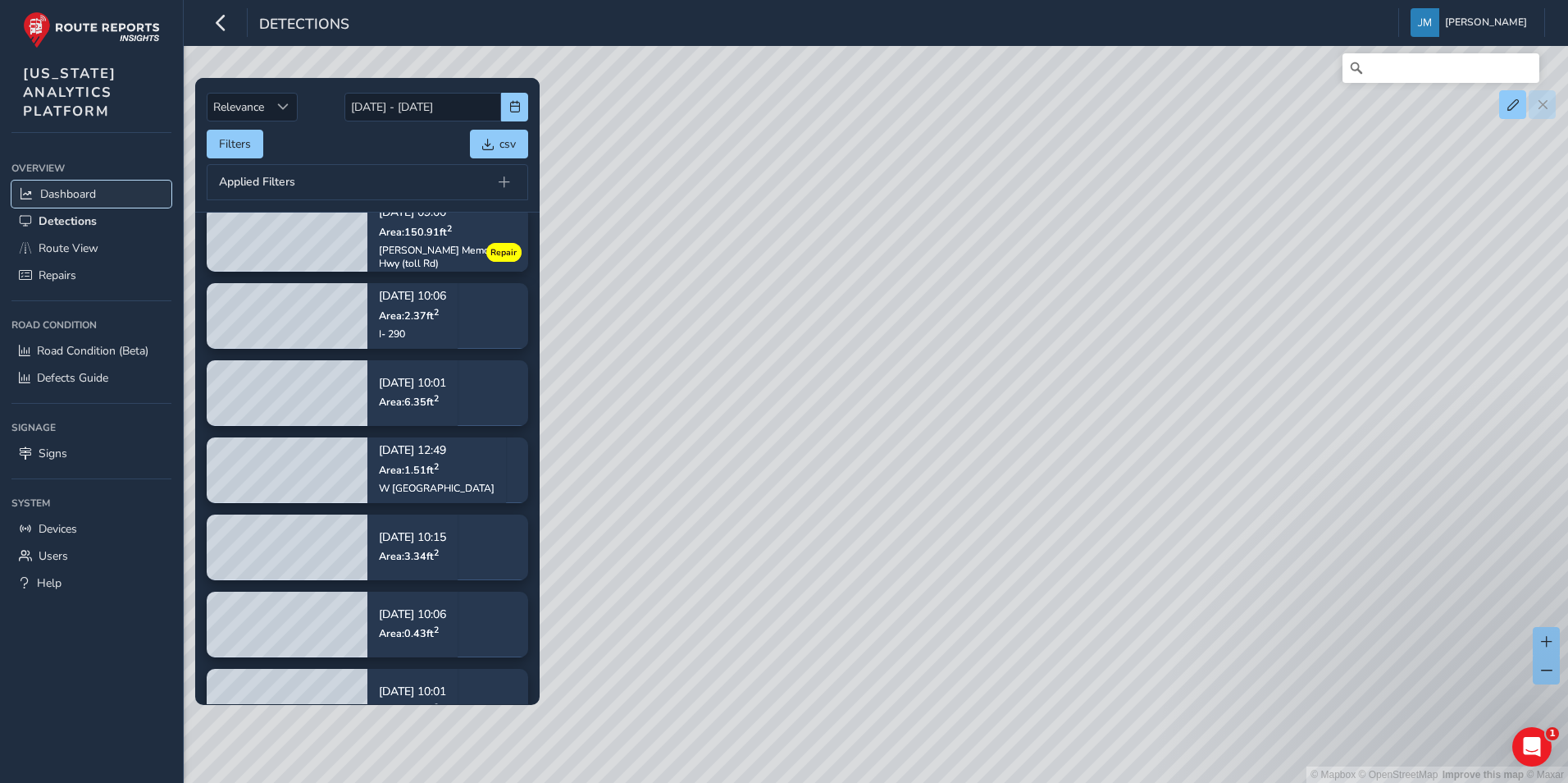
click at [70, 192] on span "Dashboard" at bounding box center [68, 194] width 56 height 15
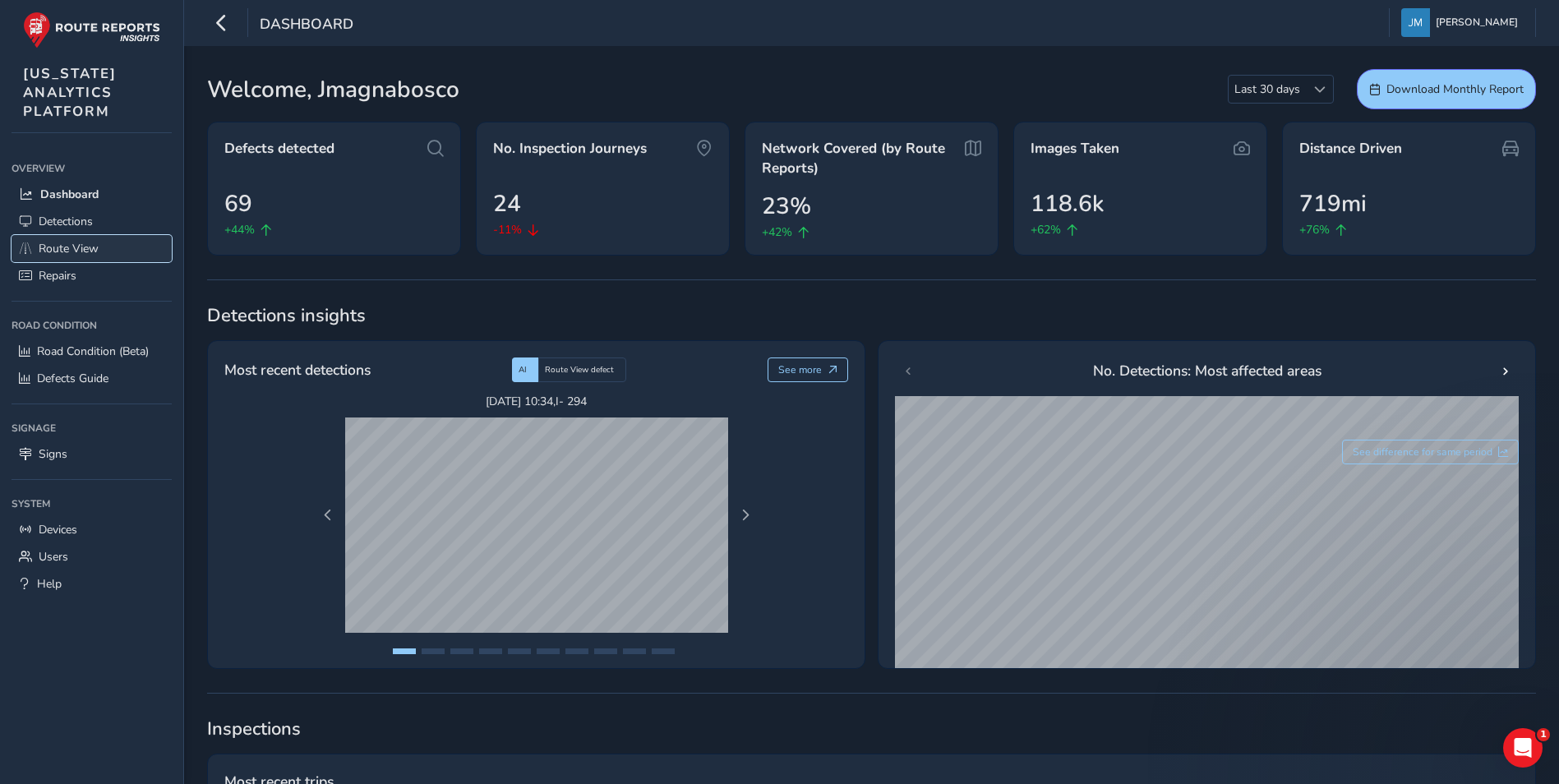
click at [79, 250] on span "Route View" at bounding box center [69, 248] width 60 height 15
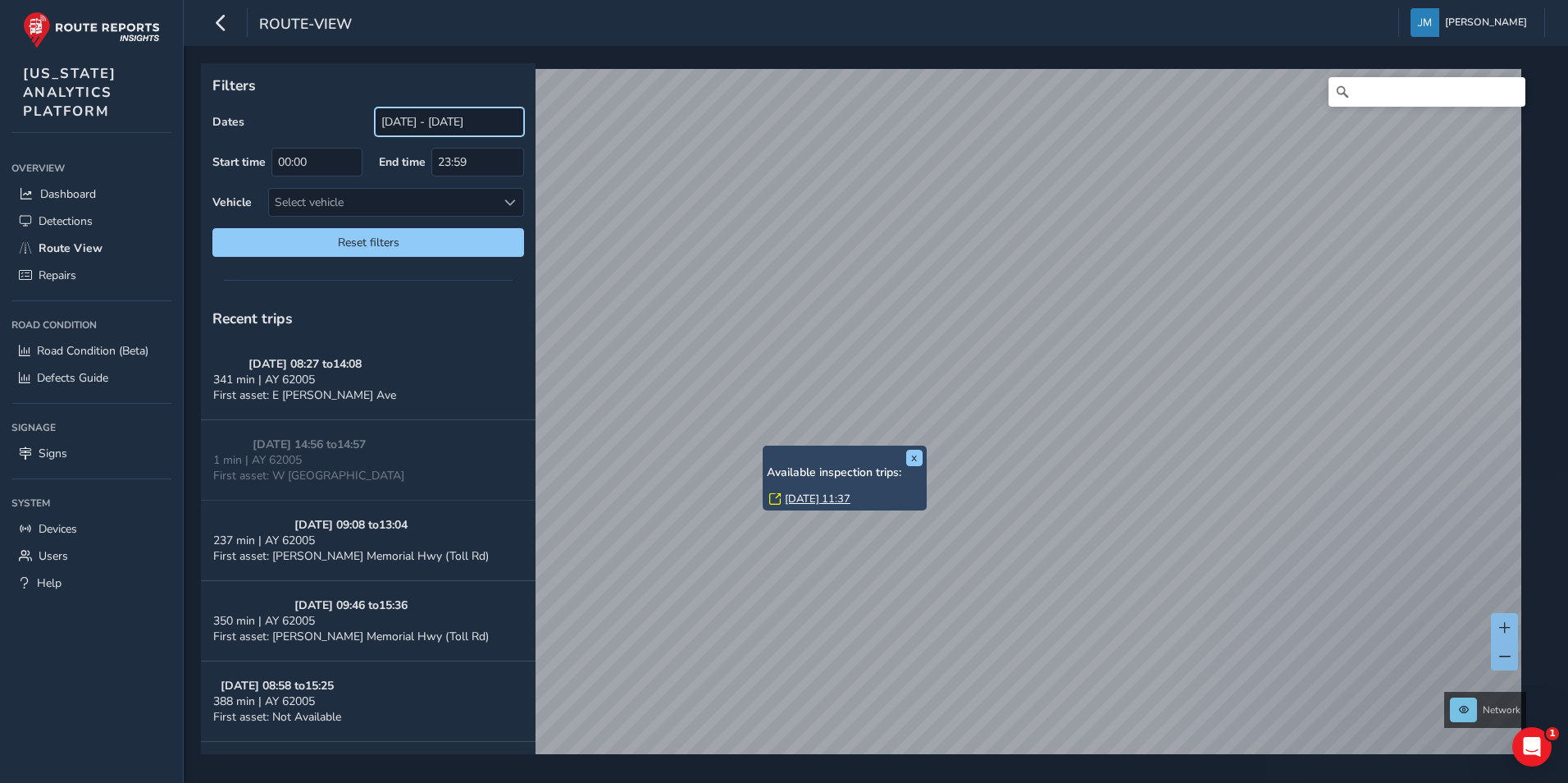
click at [465, 130] on input "[DATE] - [DATE]" at bounding box center [450, 121] width 149 height 28
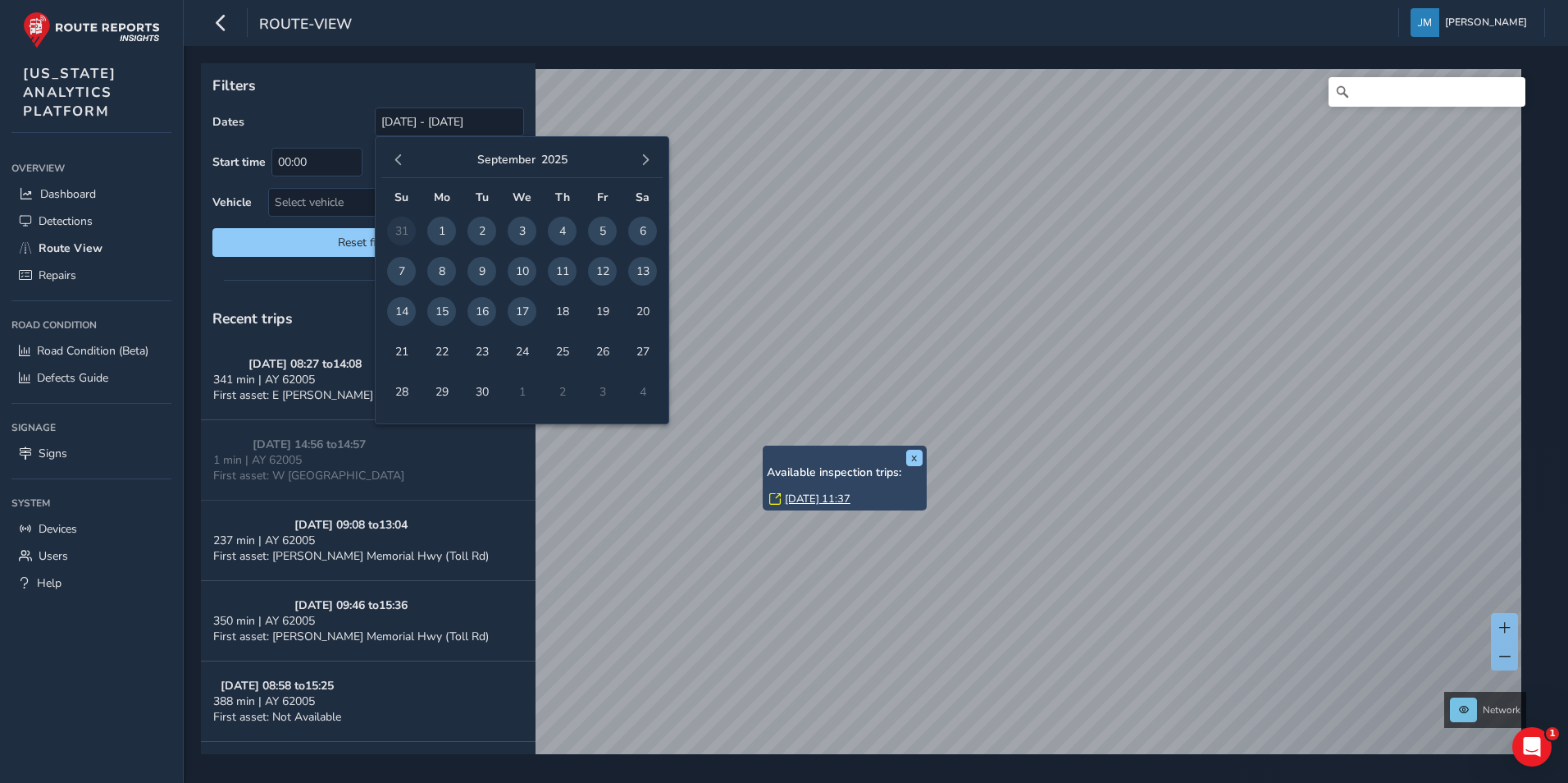
click at [435, 309] on span "15" at bounding box center [441, 311] width 28 height 28
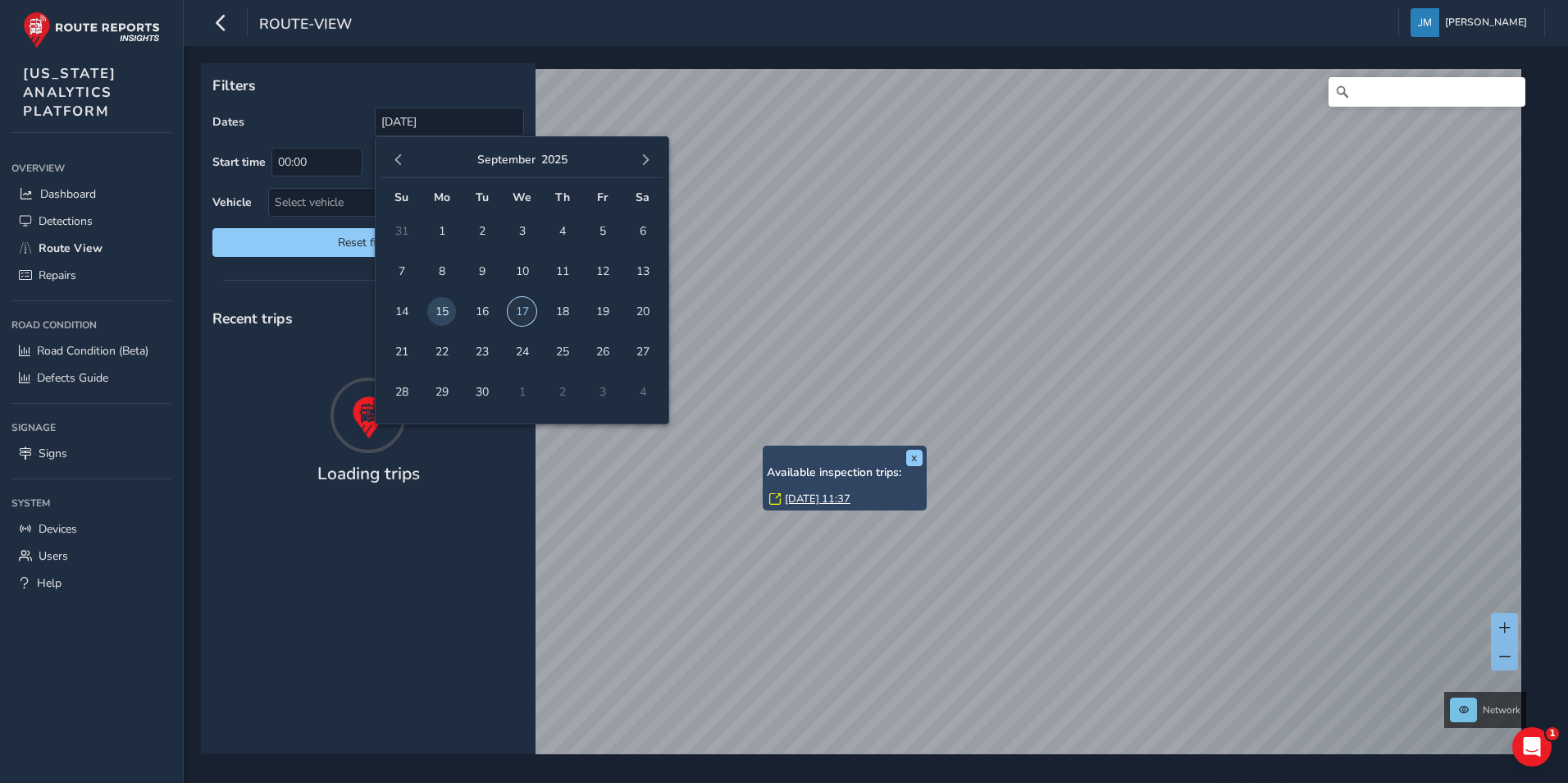
click at [518, 312] on span "17" at bounding box center [522, 311] width 28 height 28
type input "[DATE] - [DATE]"
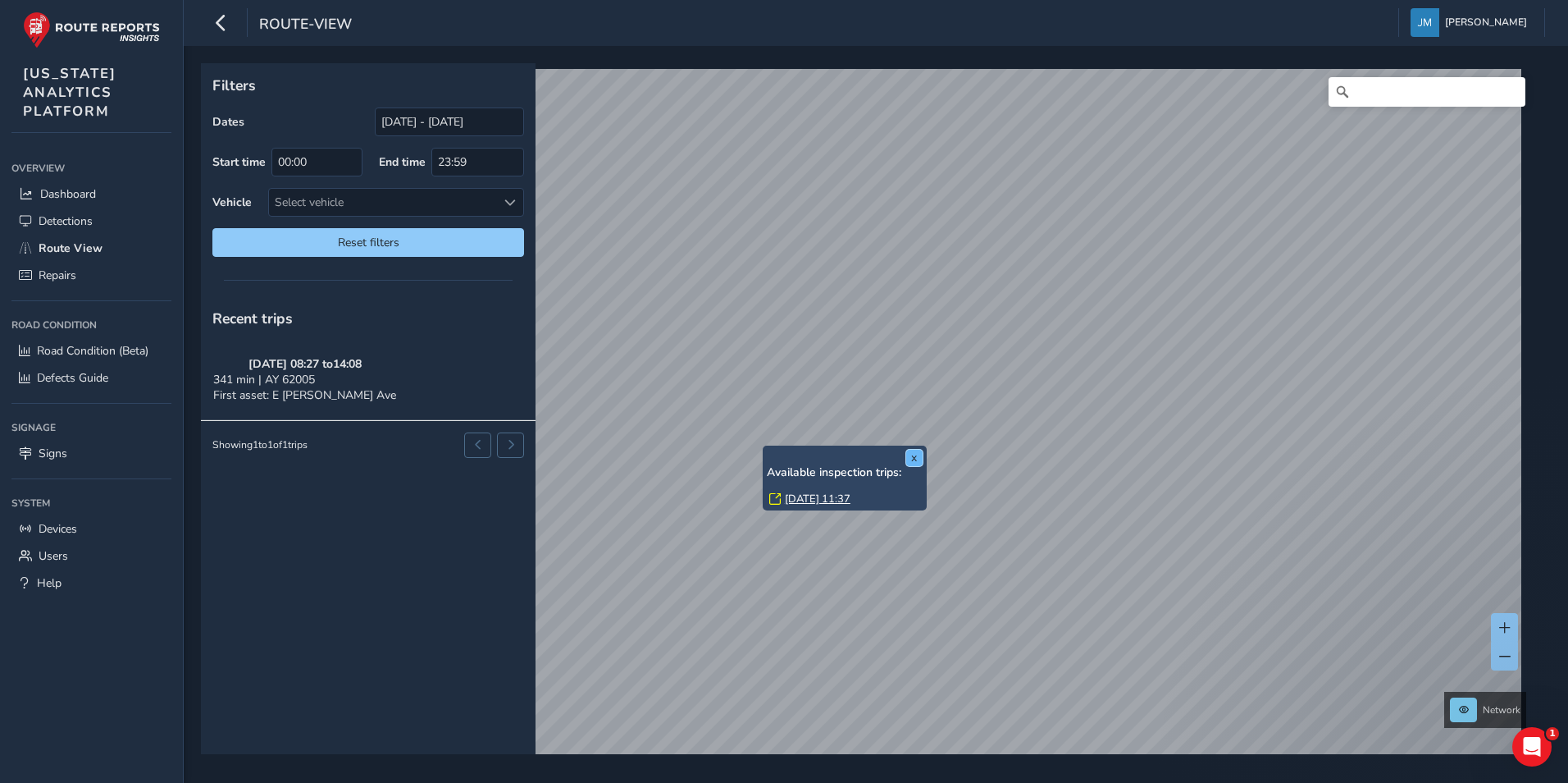
click at [917, 456] on button "x" at bounding box center [914, 458] width 16 height 16
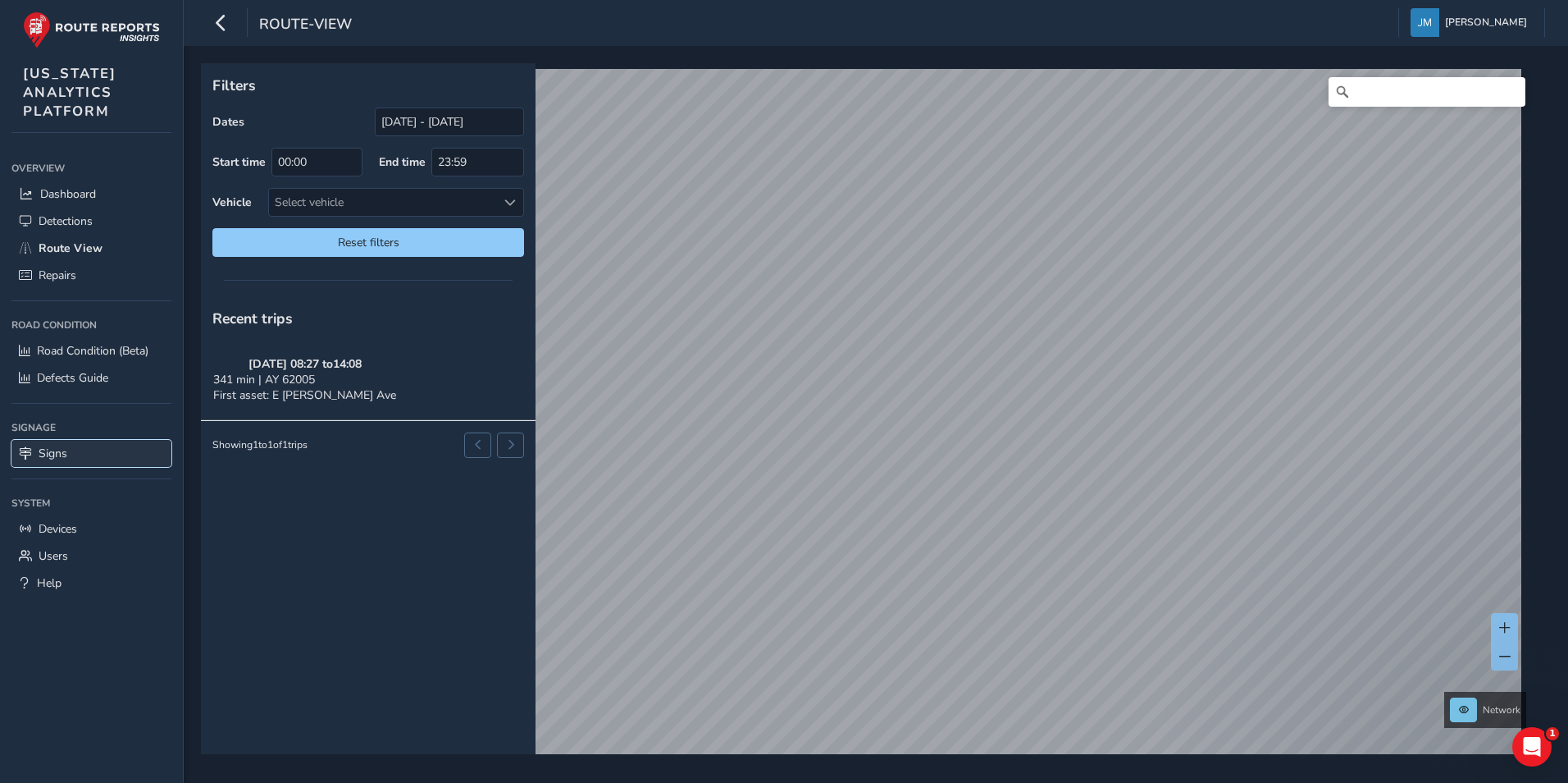
click at [99, 440] on link "Signs" at bounding box center [91, 453] width 160 height 27
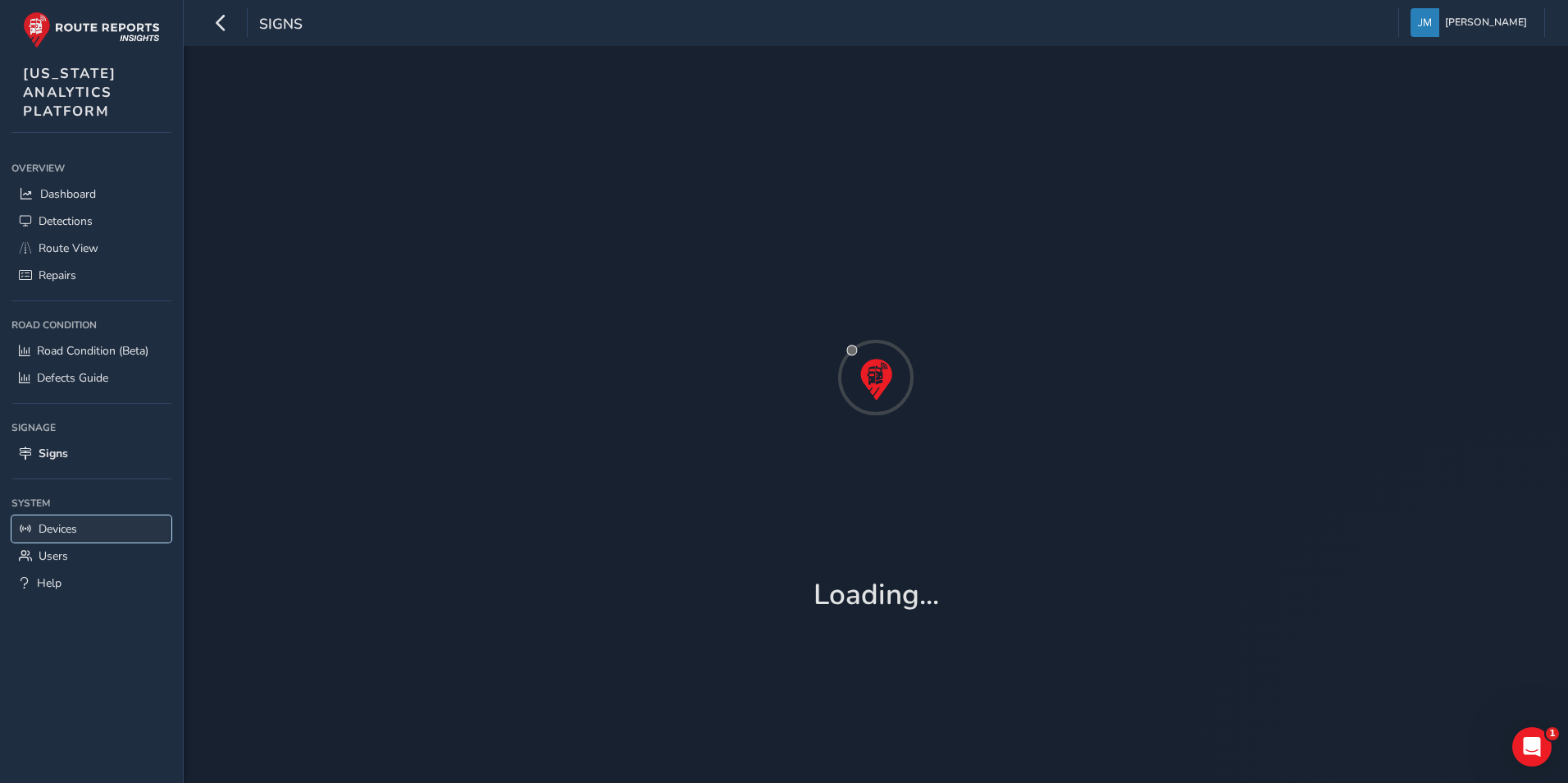
click at [102, 531] on link "Devices" at bounding box center [91, 529] width 160 height 27
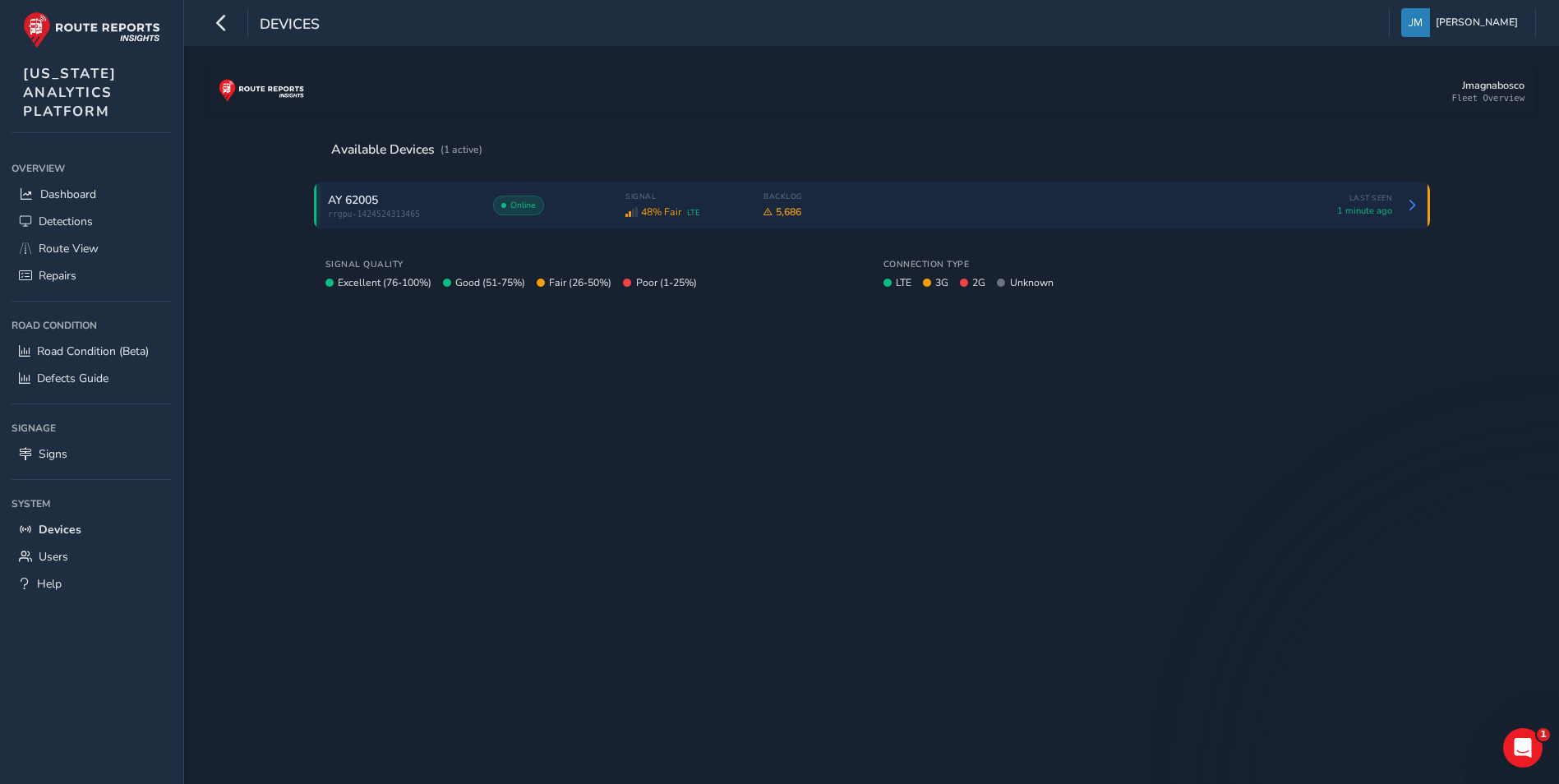
click at [565, 217] on div "AY 62005 rrgpu-1424524313465 Online Signal 48% Fair LTE Backlog 5,686 Last Seen…" at bounding box center [860, 205] width 1065 height 28
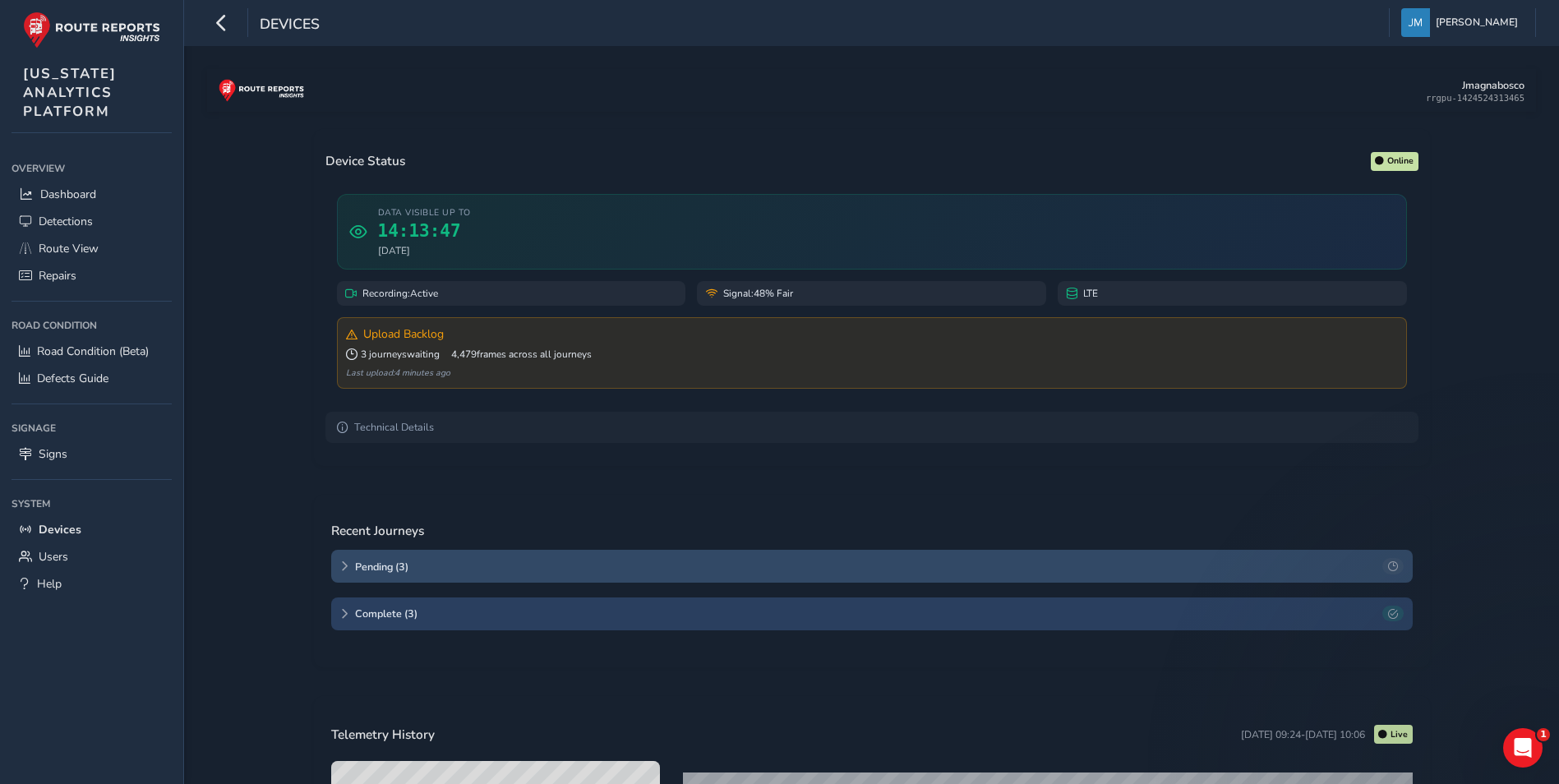
click at [420, 560] on span "Pending ( 3 )" at bounding box center [866, 567] width 1022 height 14
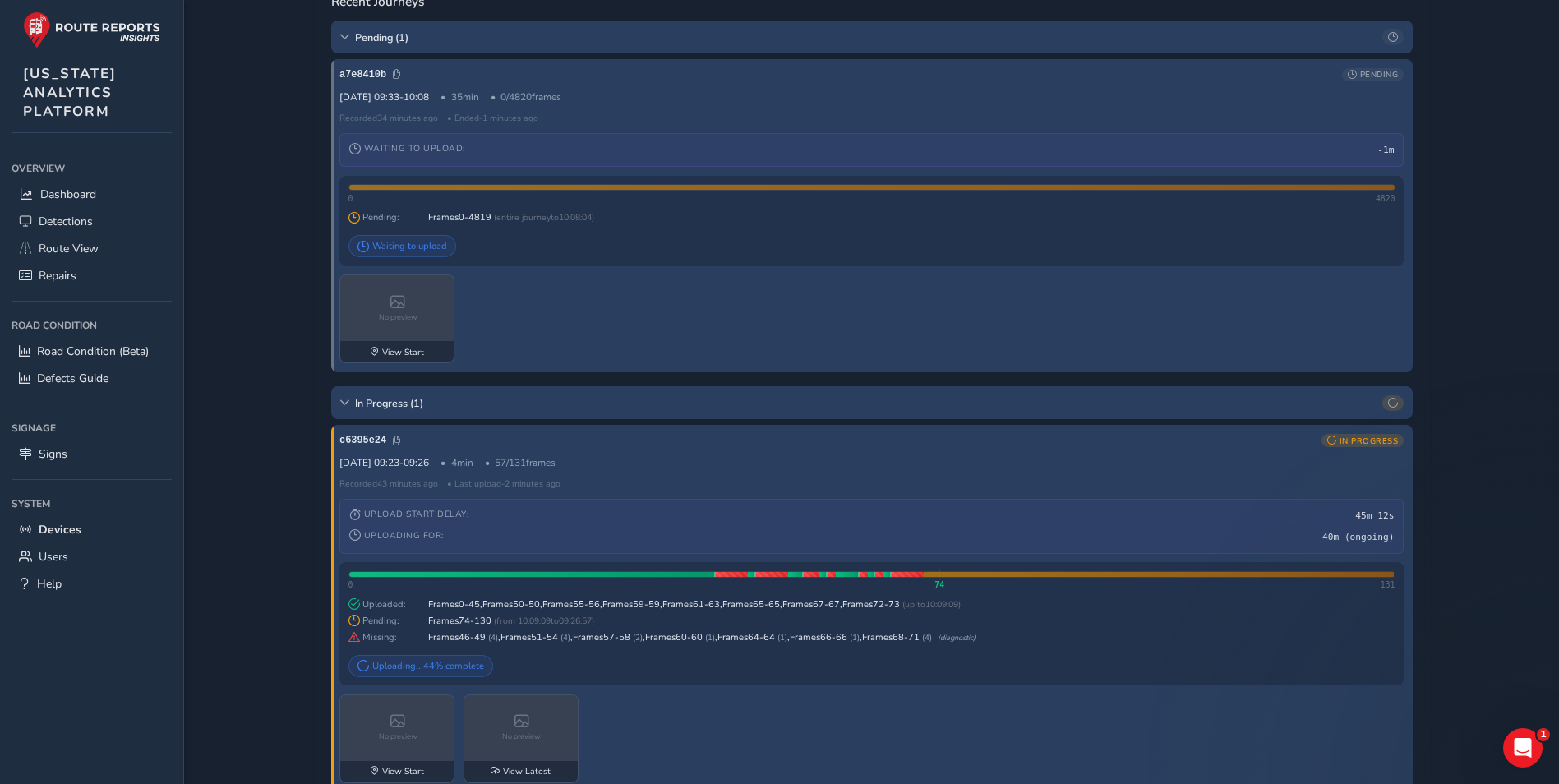
scroll to position [575, 0]
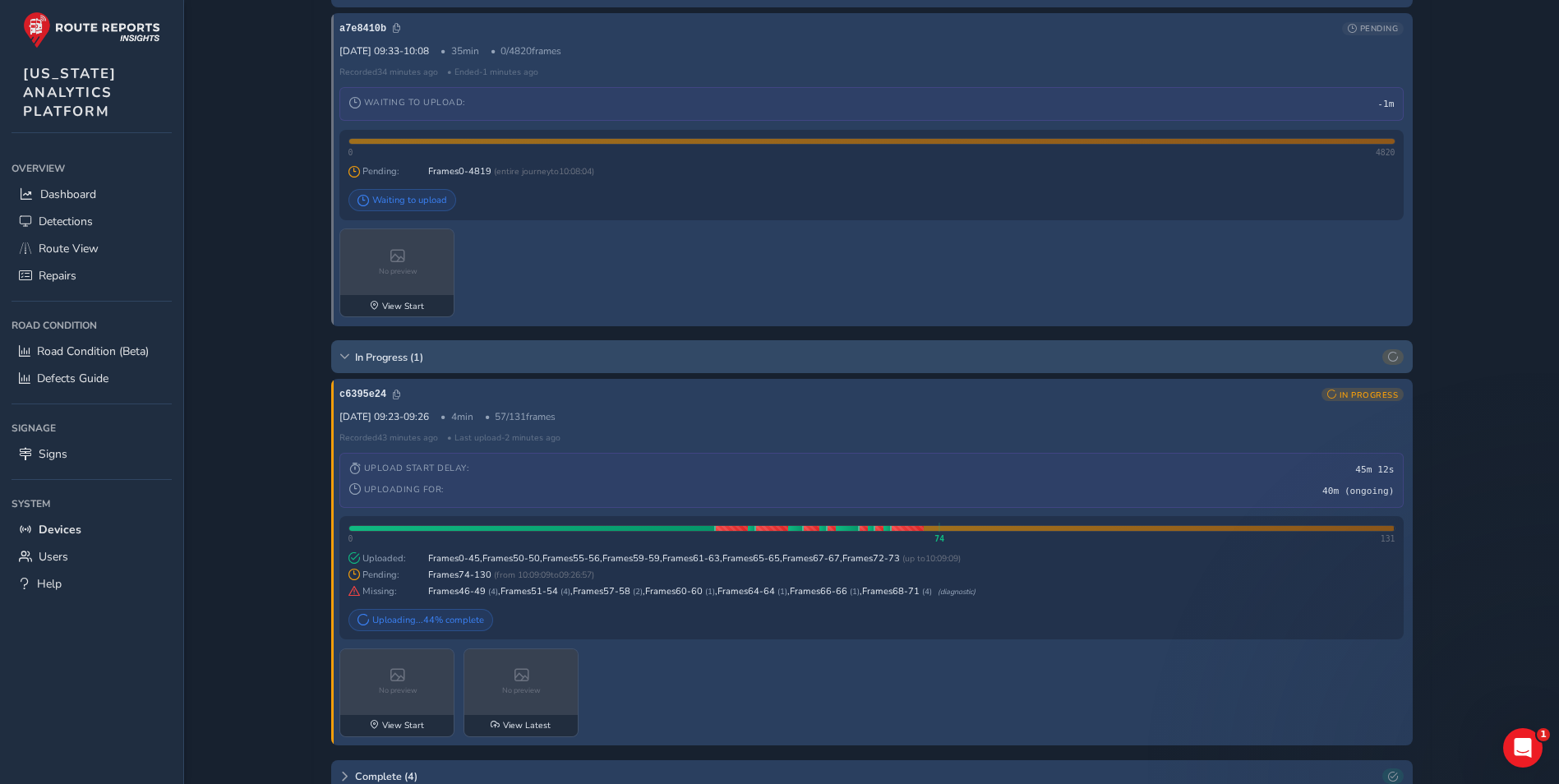
click at [459, 359] on span "In Progress ( 1 )" at bounding box center [866, 357] width 1022 height 14
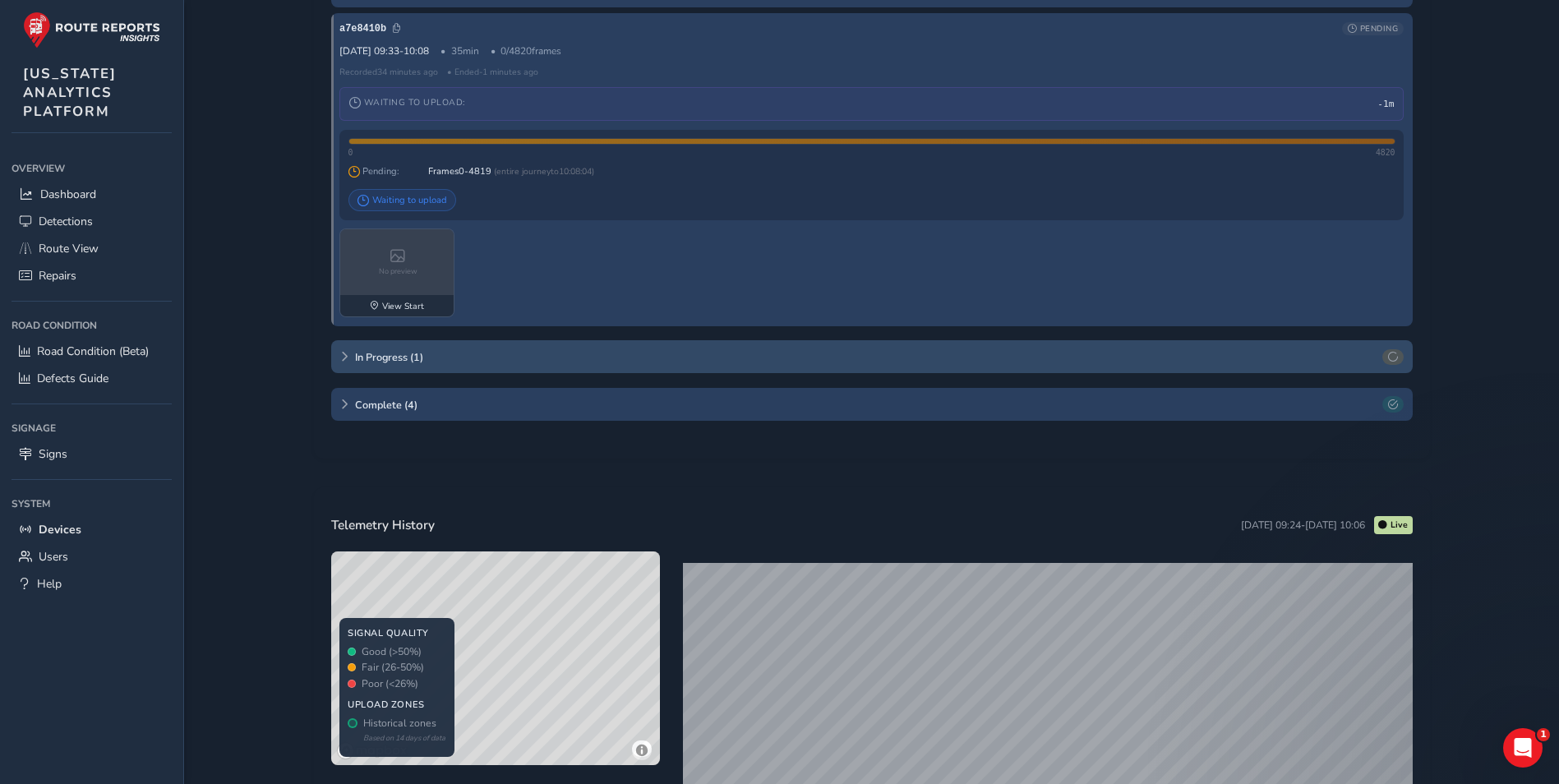
click at [459, 359] on span "In Progress ( 1 )" at bounding box center [866, 357] width 1022 height 14
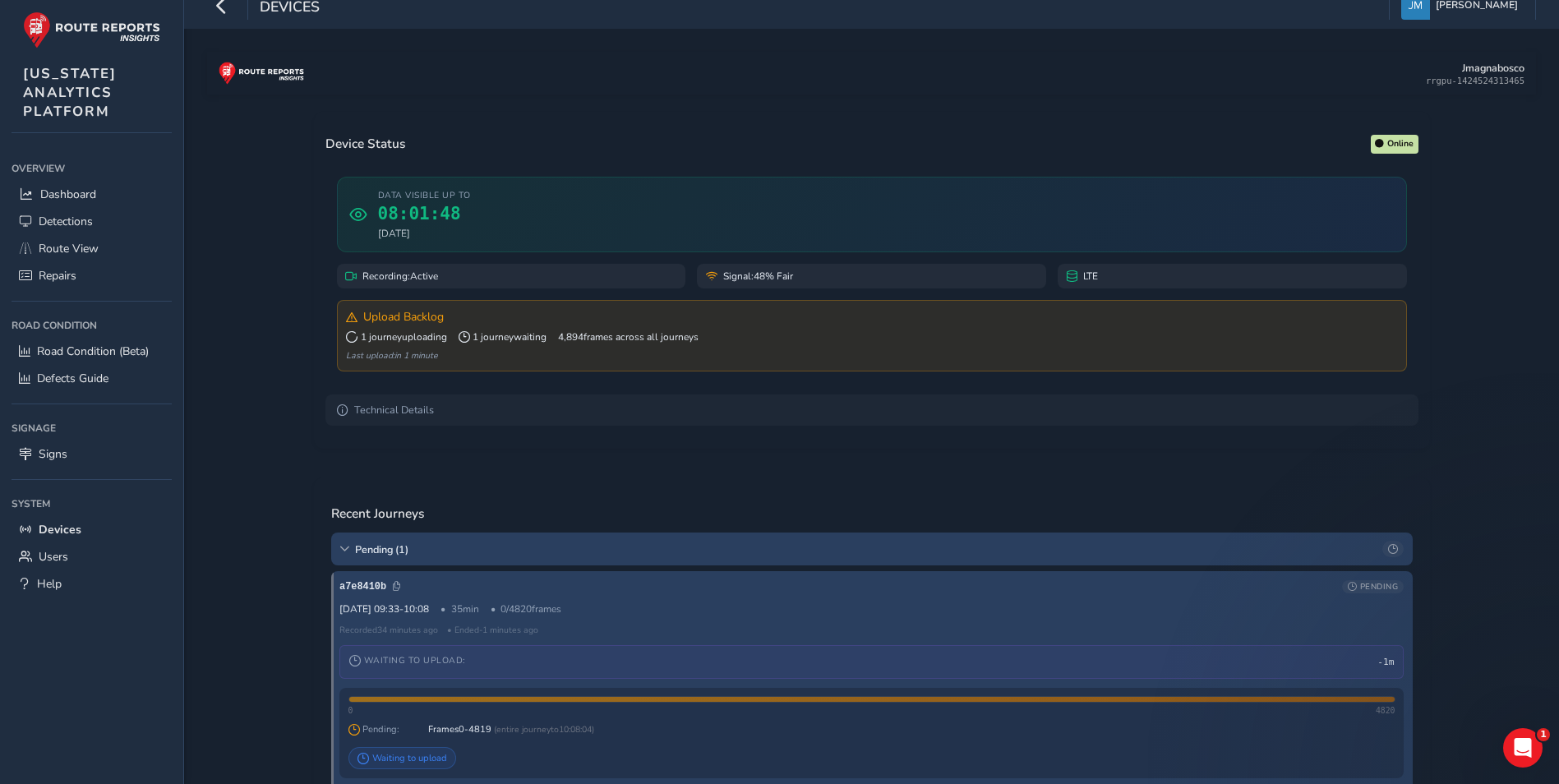
scroll to position [0, 0]
